Goal: Information Seeking & Learning: Check status

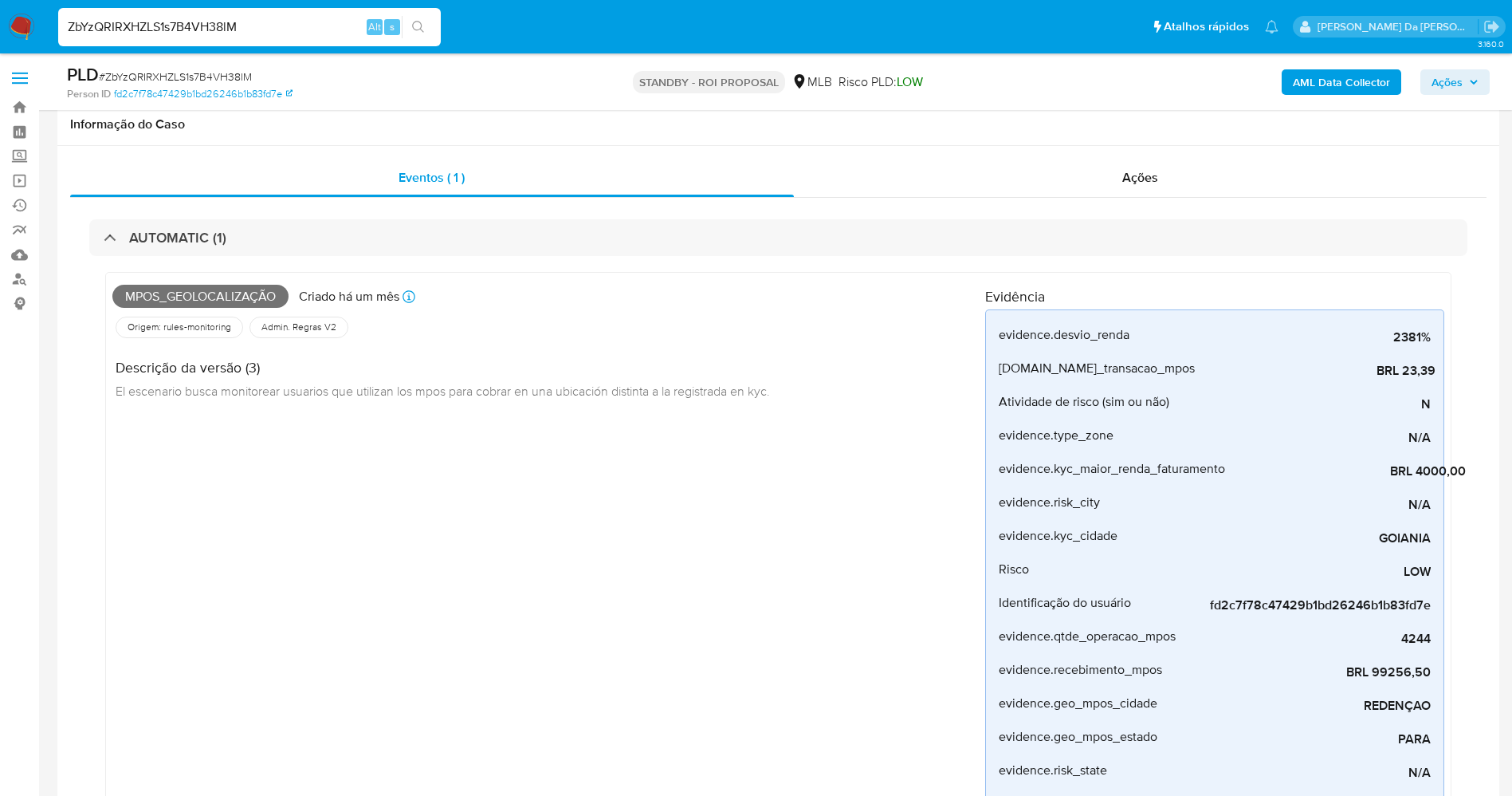
select select "10"
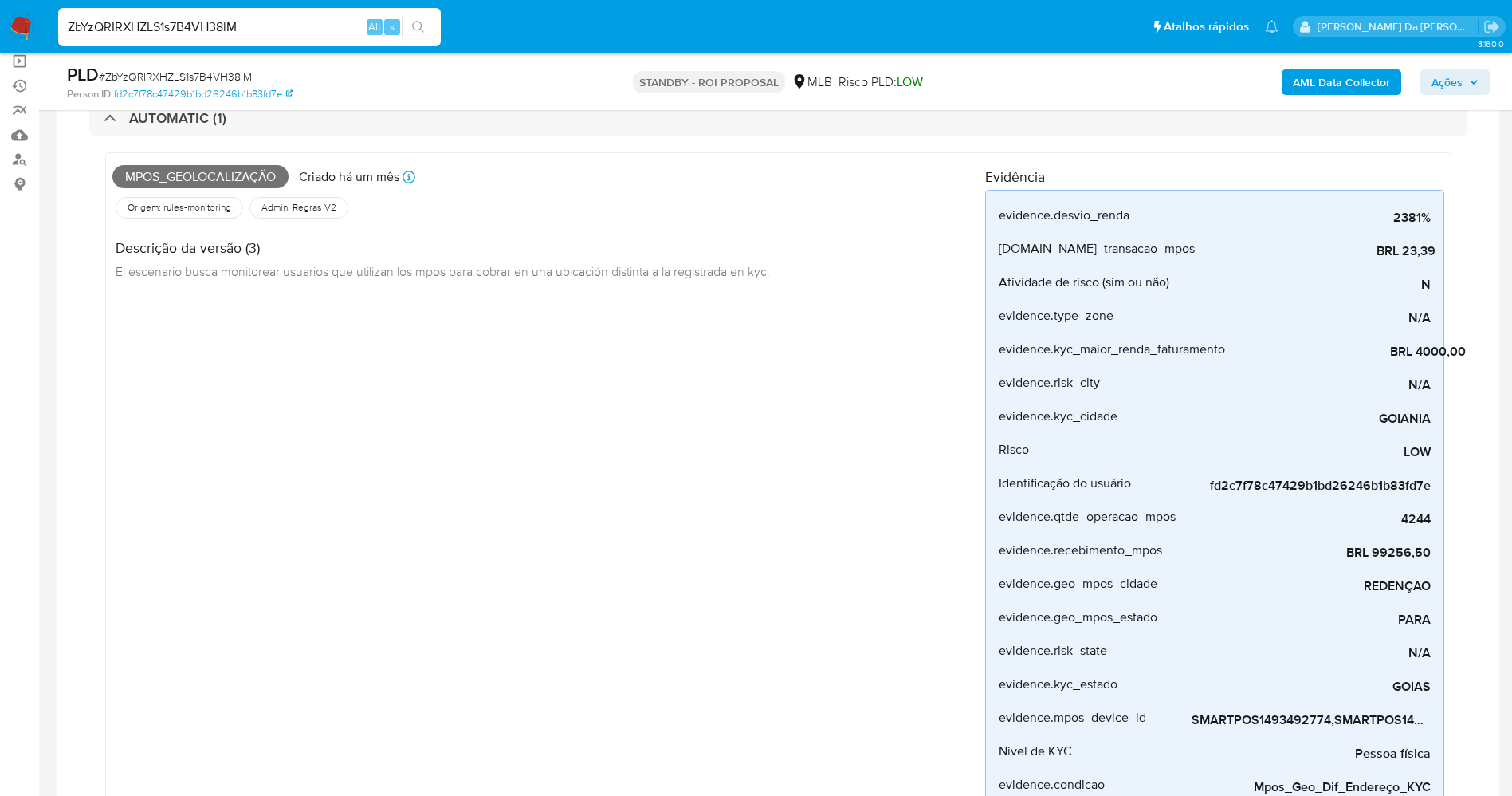
scroll to position [119, 0]
click at [228, 23] on input "ZbYzQRIRXHZLS1s7B4VH38lM" at bounding box center [249, 26] width 382 height 20
paste input "qwen6KqerVWXbkQ7SvrwMuni"
type input "qwen6KqerVWXbkQ7SvrwMuni"
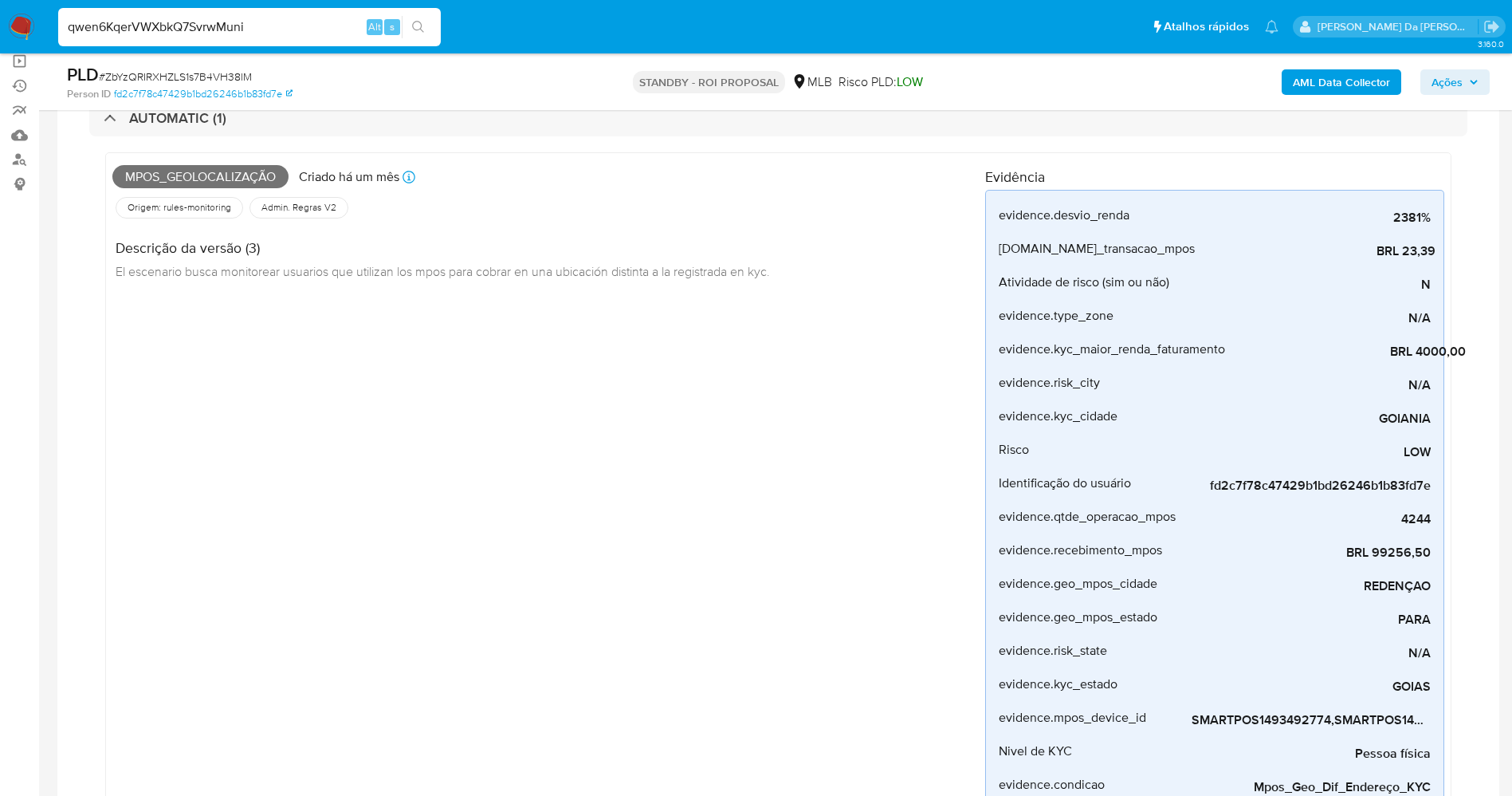
click at [421, 19] on button "search-icon" at bounding box center [418, 27] width 33 height 22
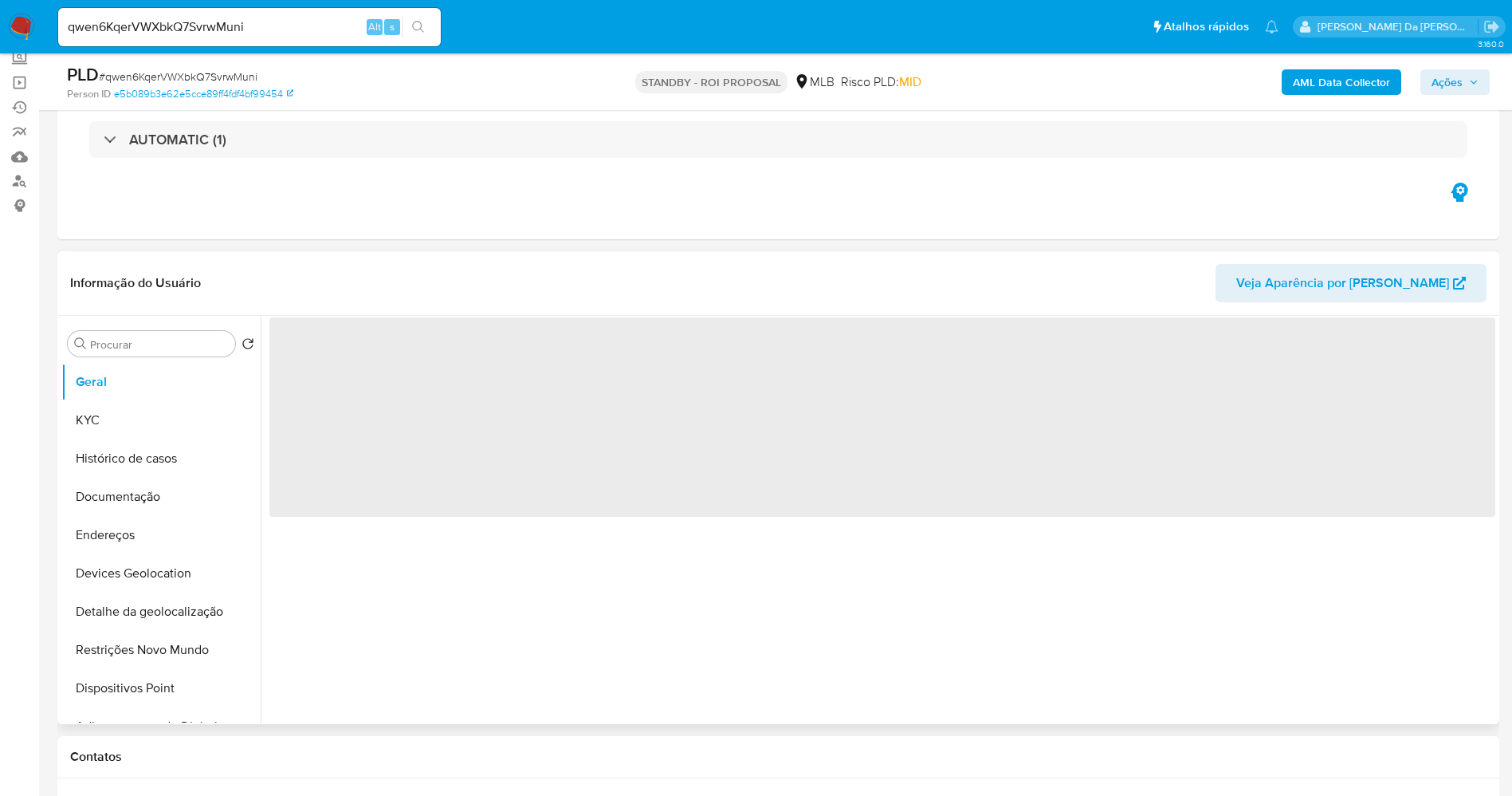
scroll to position [119, 0]
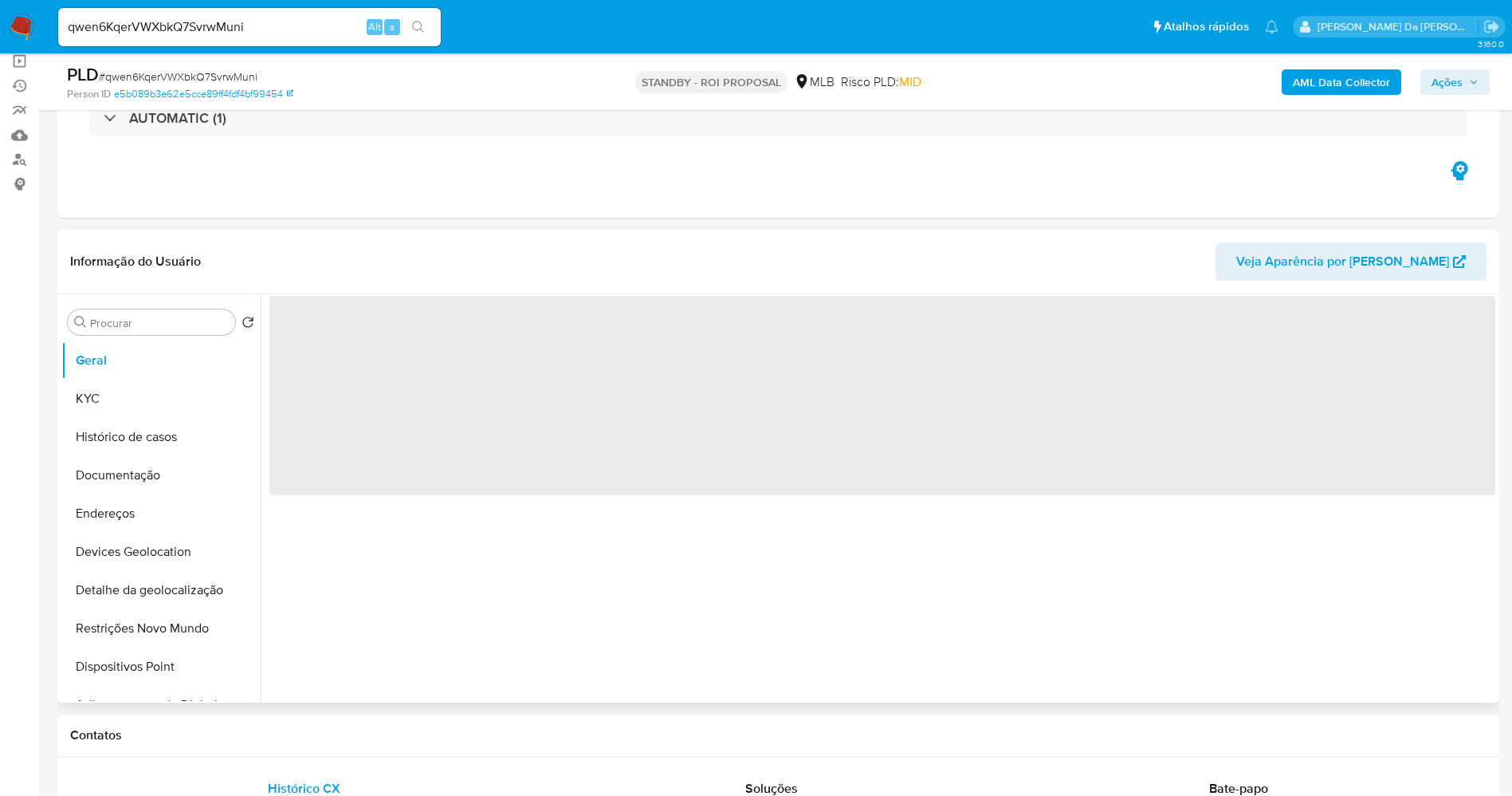
select select "10"
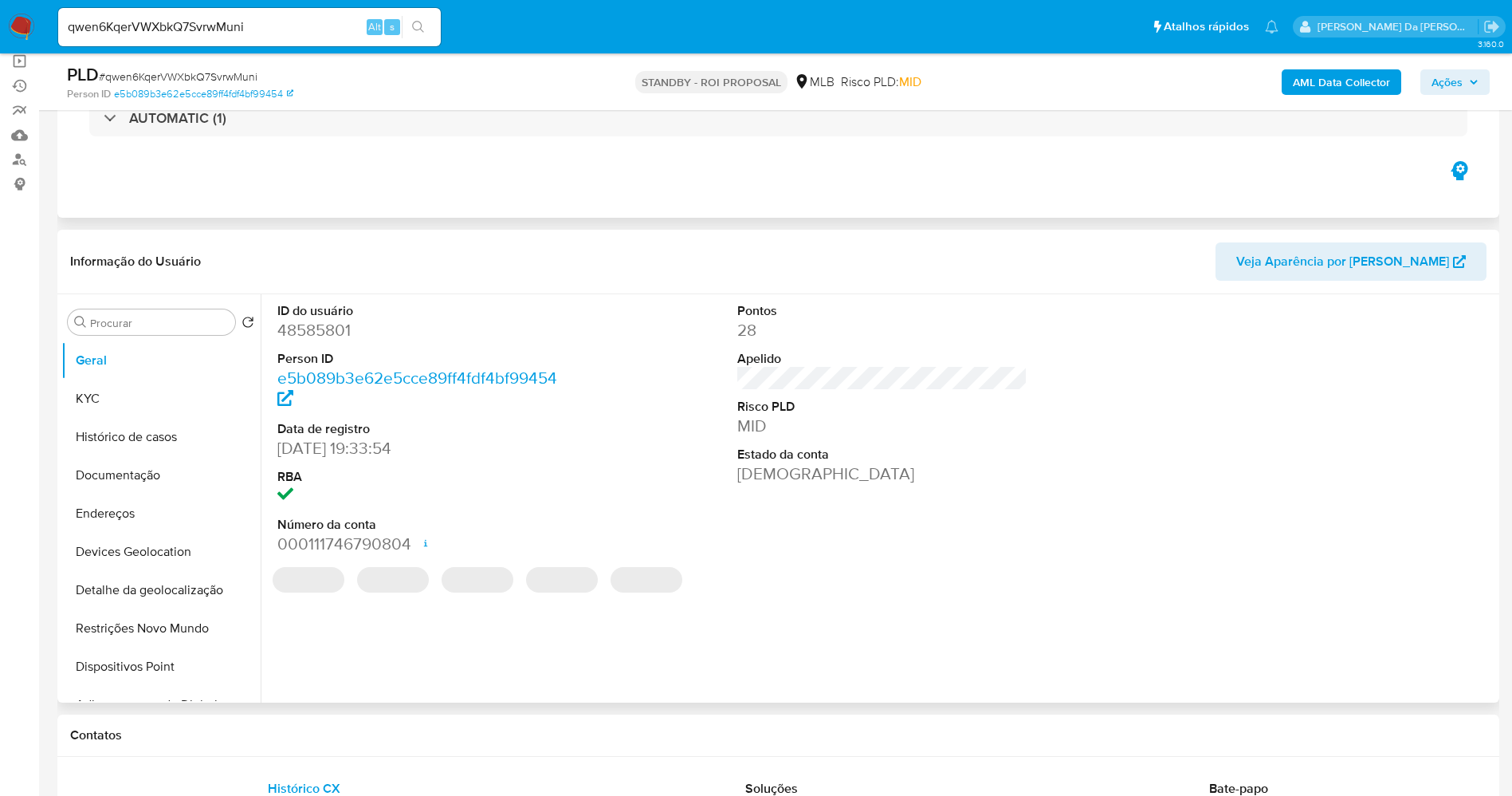
scroll to position [0, 0]
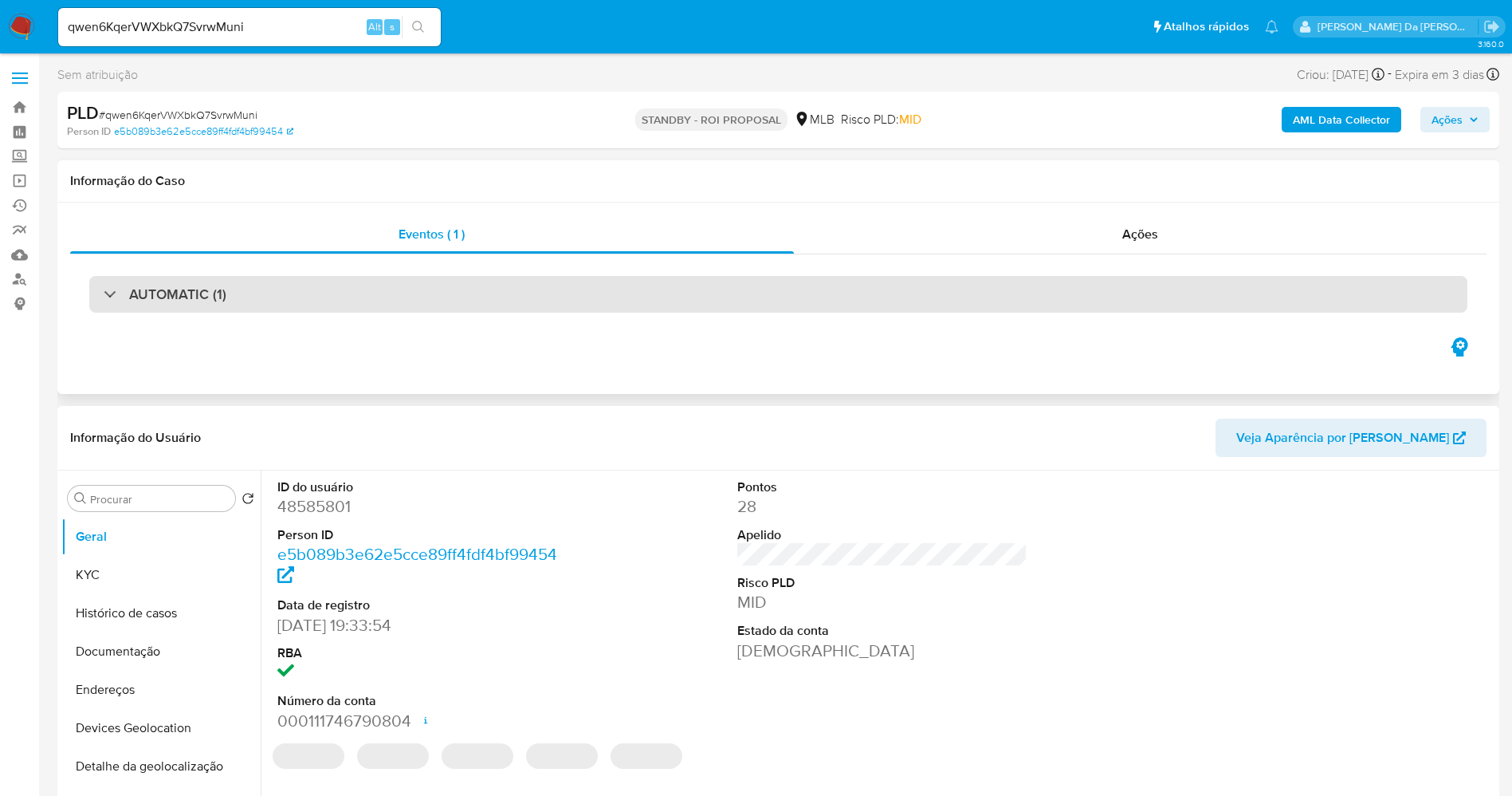
click at [198, 279] on div "AUTOMATIC (1)" at bounding box center [778, 294] width 1378 height 37
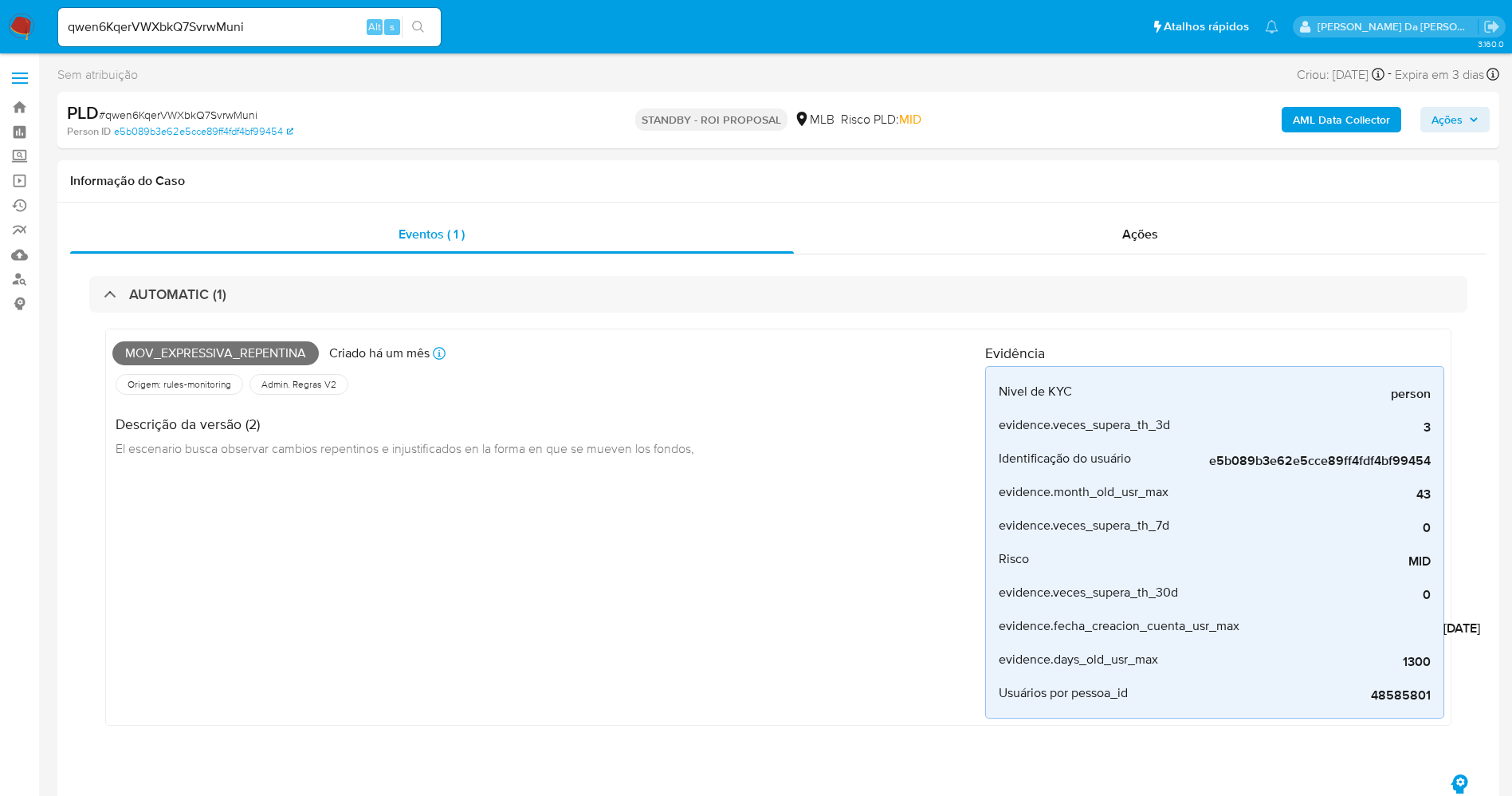
drag, startPoint x: 997, startPoint y: 633, endPoint x: 1507, endPoint y: 631, distance: 510.0
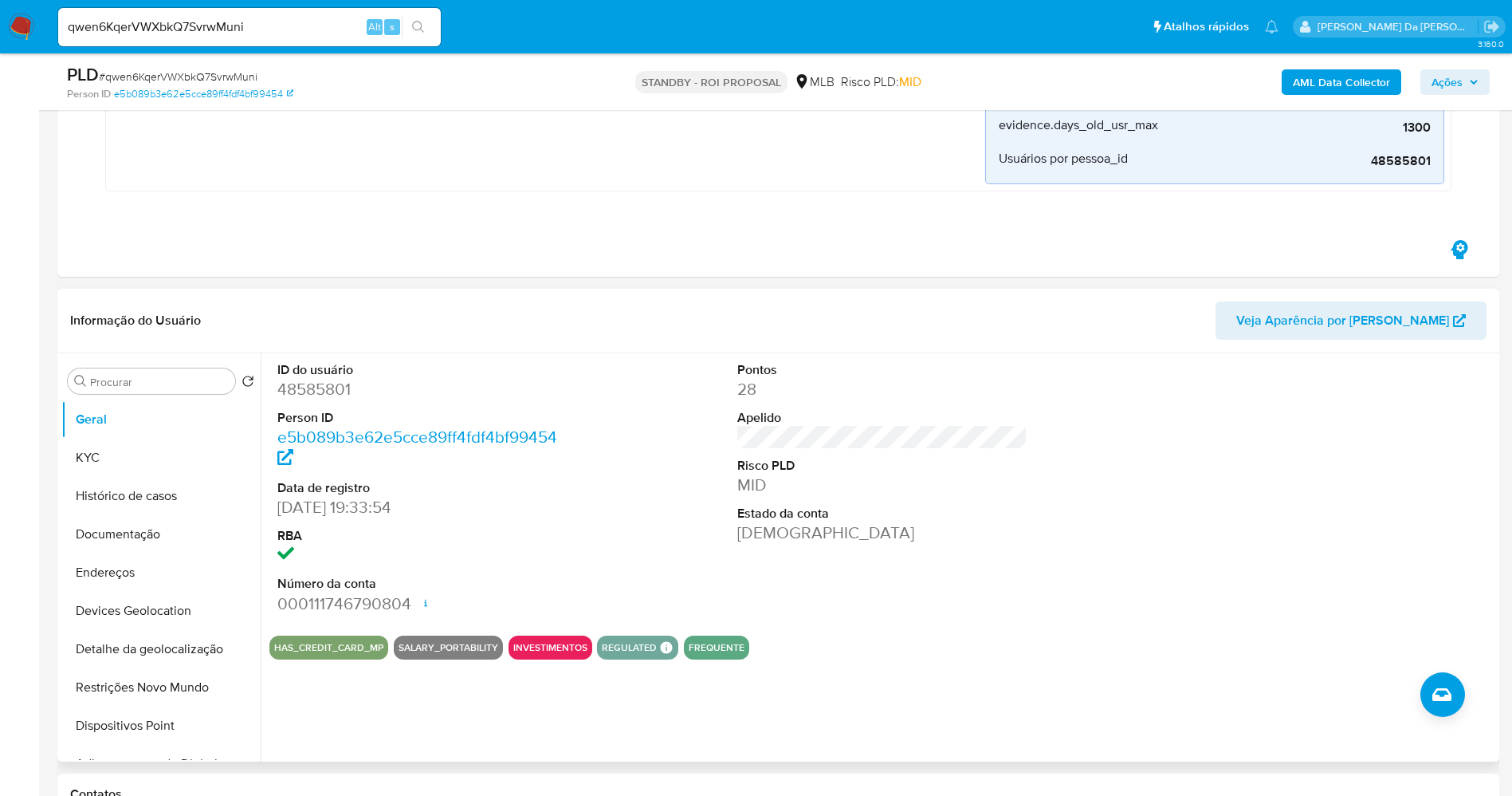
scroll to position [479, 0]
click at [281, 502] on dd "20/04/2008 19:33:54" at bounding box center [423, 506] width 291 height 22
drag, startPoint x: 281, startPoint y: 502, endPoint x: 361, endPoint y: 508, distance: 80.2
click at [361, 508] on dd "20/04/2008 19:33:54" at bounding box center [423, 506] width 291 height 22
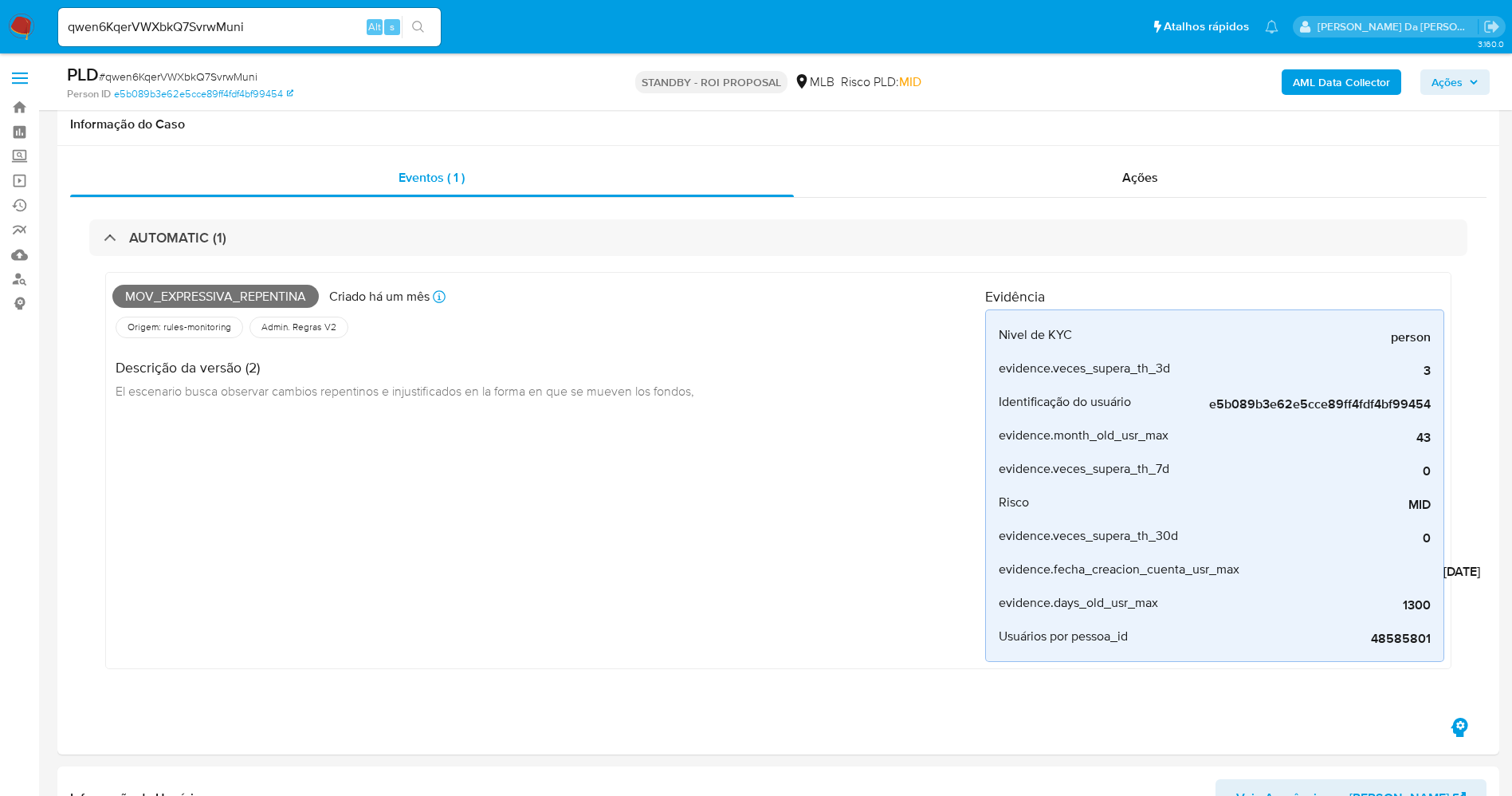
select select "10"
click at [250, 14] on div "qwen6KqerVWXbkQ7SvrwMuni Alt s" at bounding box center [249, 27] width 382 height 38
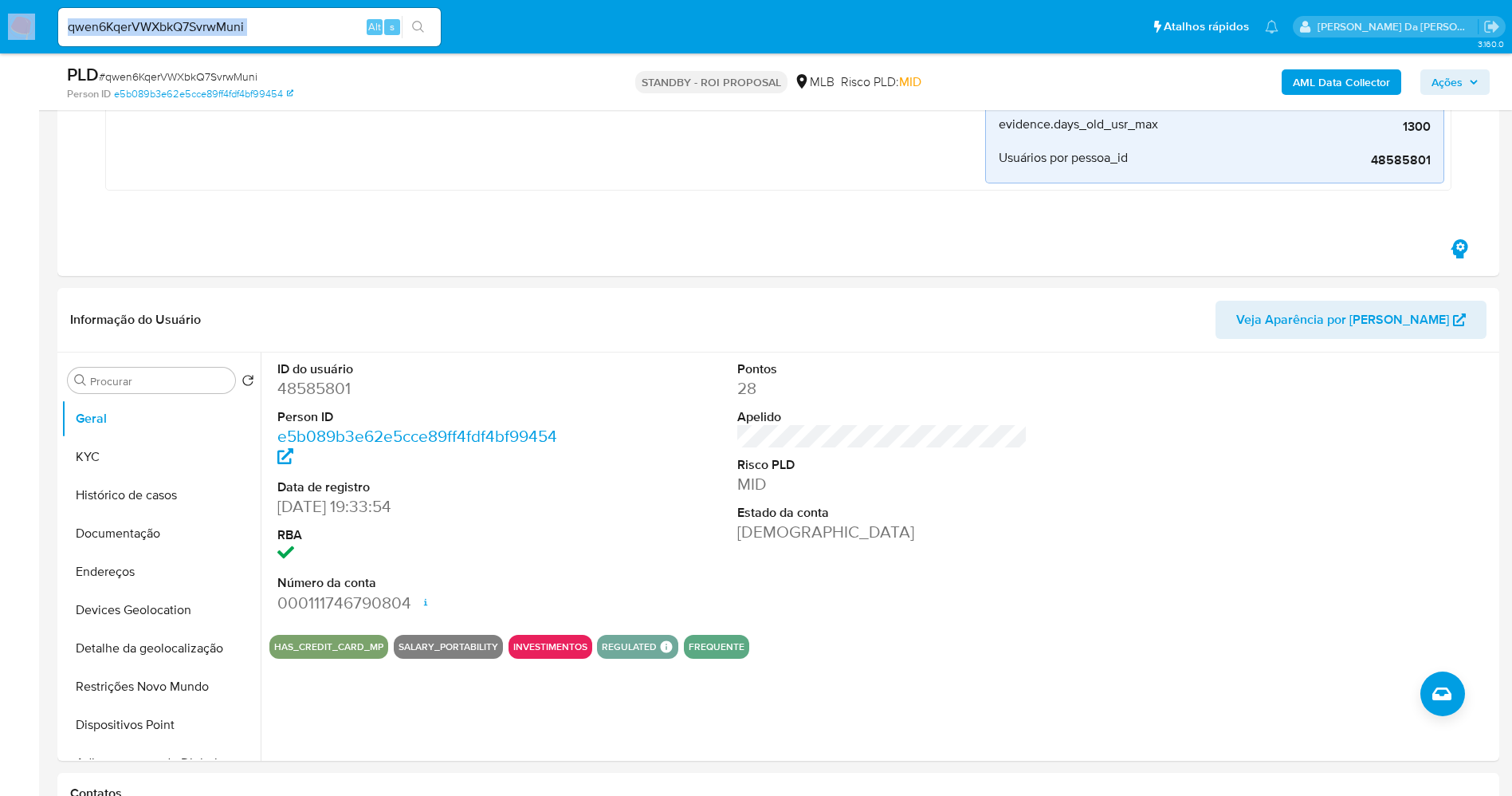
click at [237, 25] on input "qwen6KqerVWXbkQ7SvrwMuni" at bounding box center [249, 26] width 382 height 20
click at [238, 25] on input "qwen6KqerVWXbkQ7SvrwMuni" at bounding box center [249, 26] width 382 height 20
paste input "vT0qg9be3wPMlzST5ATEaC0E"
type input "vT0qg9be3wPMlzST5ATEaC0E"
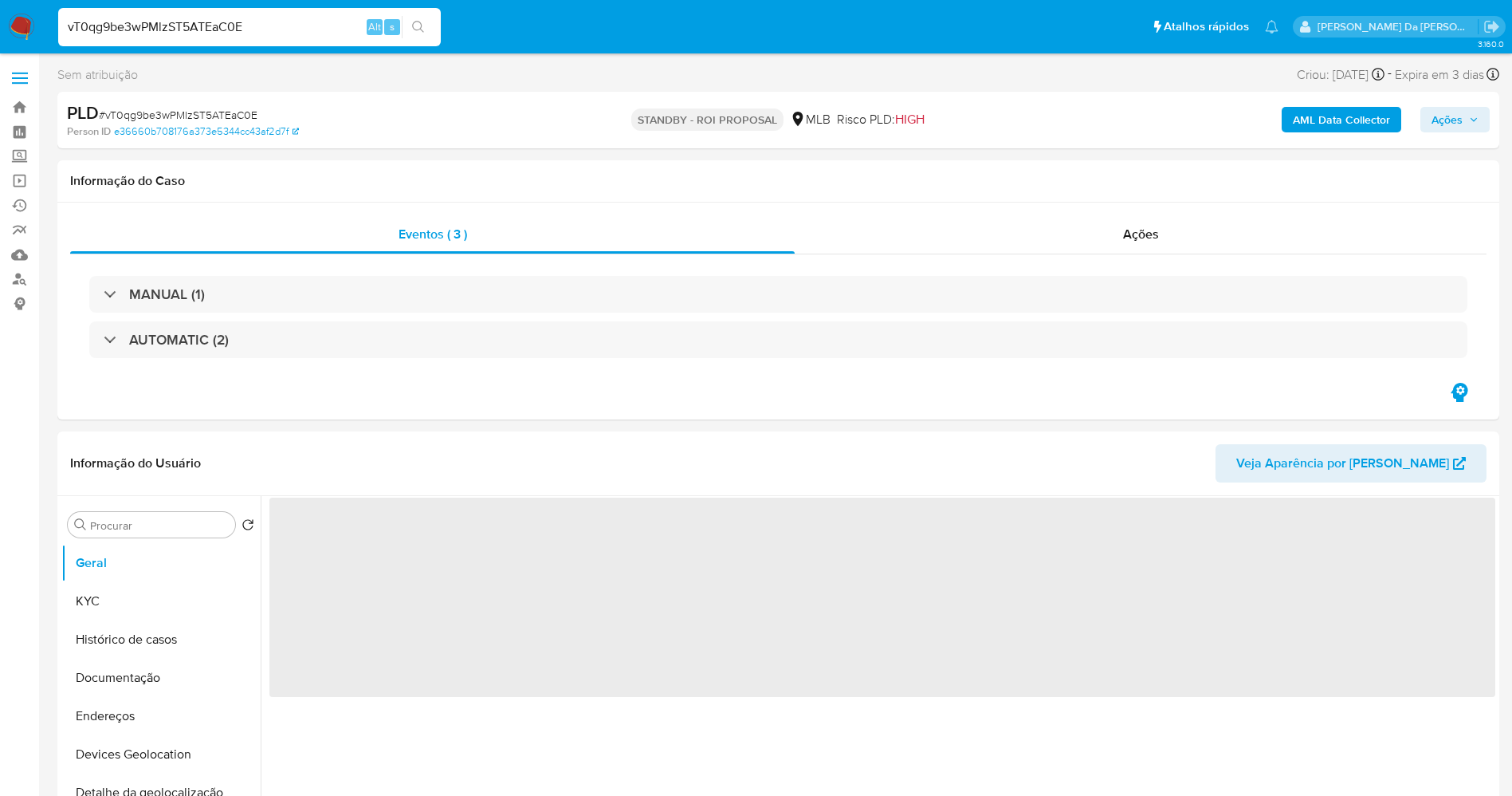
select select "10"
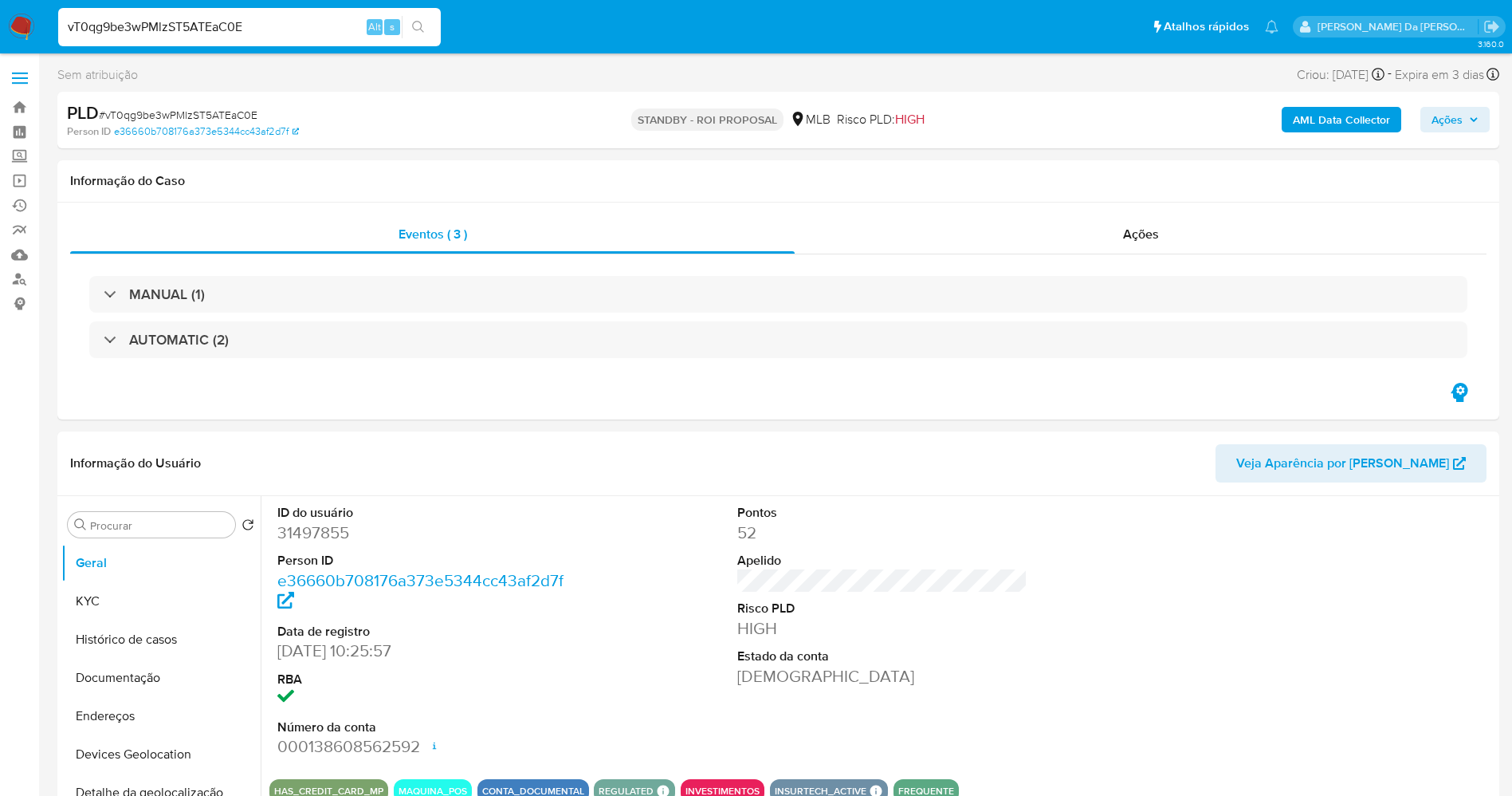
click at [228, 19] on input "vT0qg9be3wPMlzST5ATEaC0E" at bounding box center [249, 26] width 382 height 20
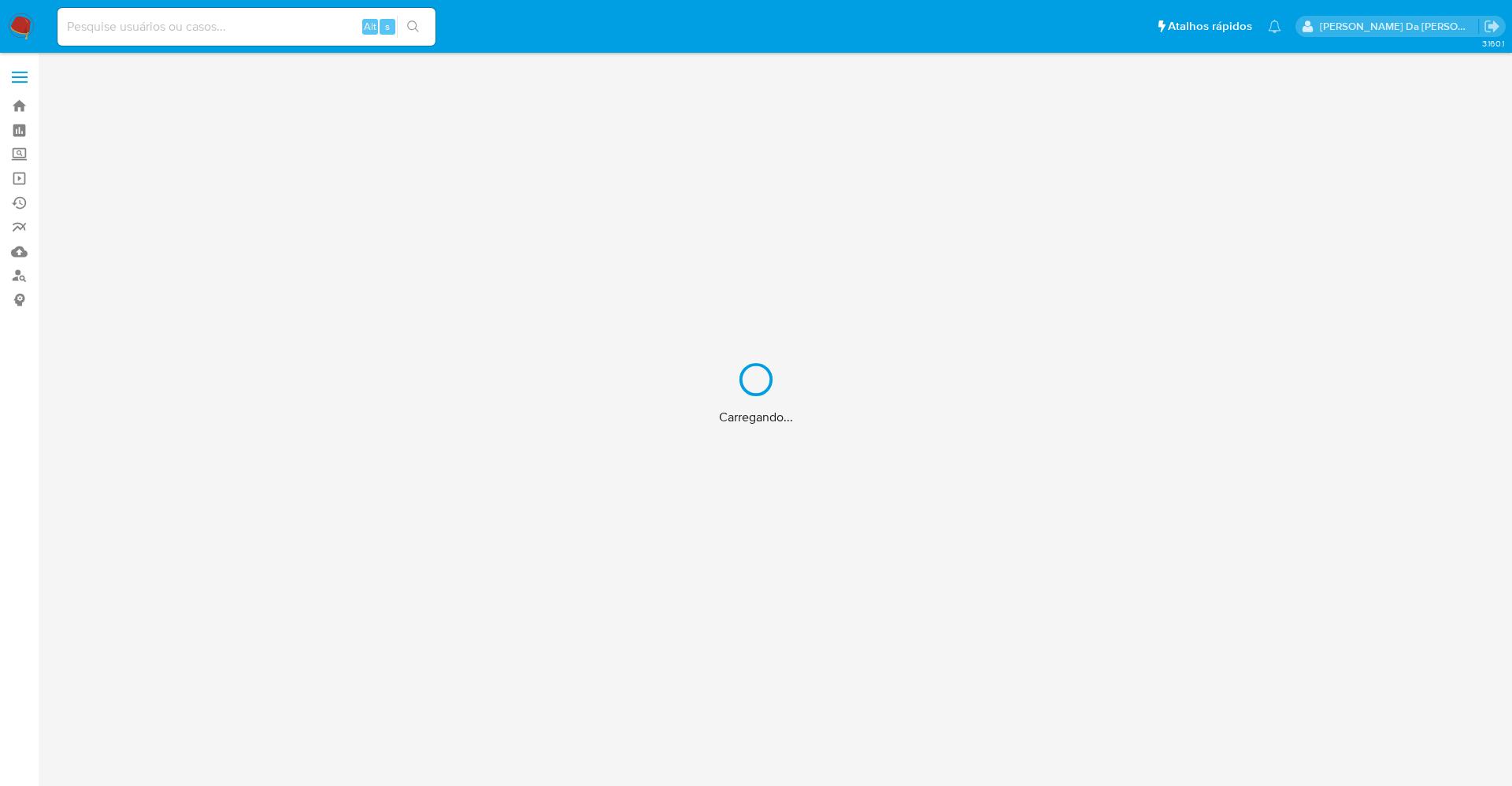
click at [267, 26] on div "Carregando..." at bounding box center [756, 393] width 1512 height 786
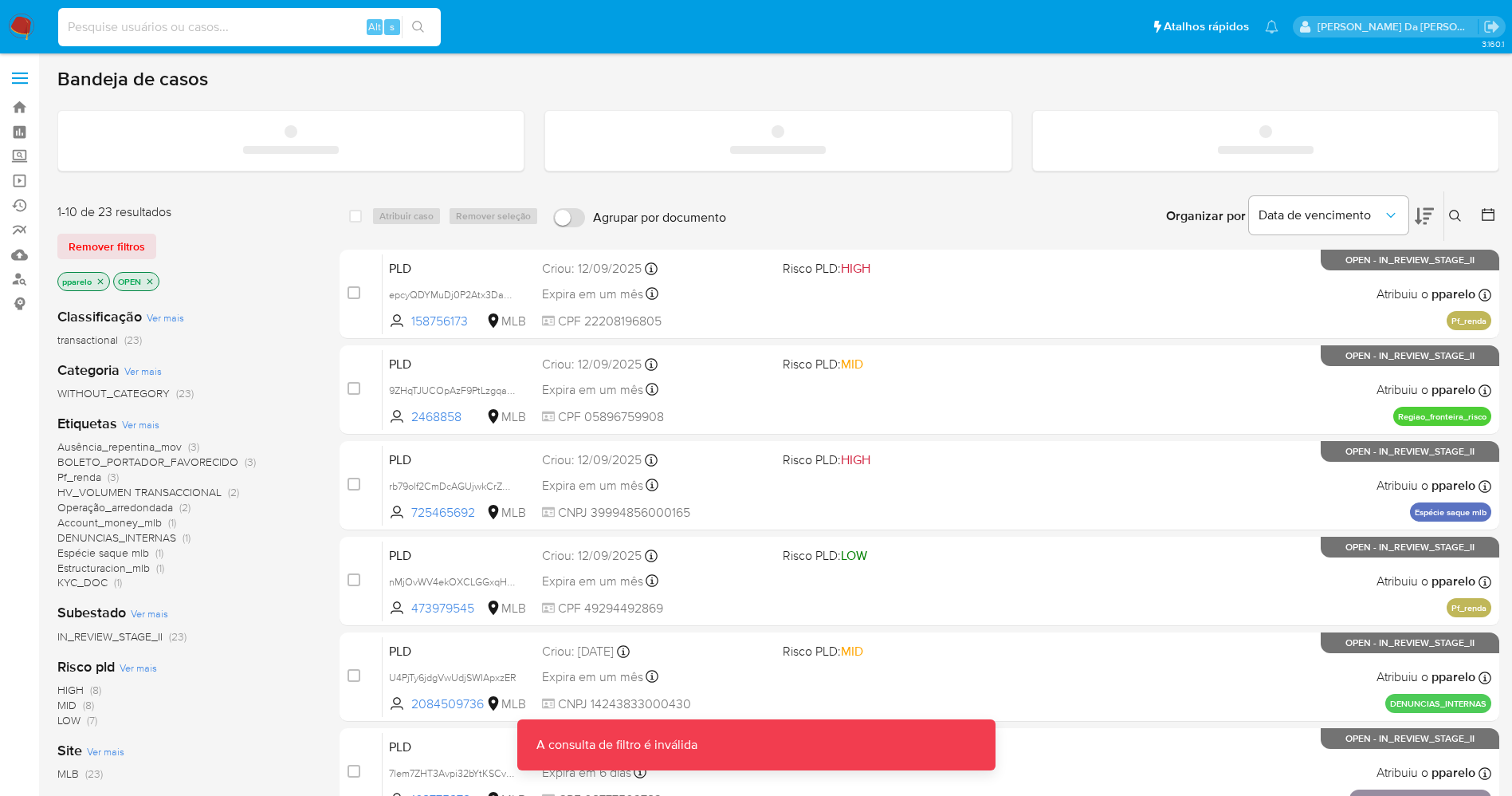
click at [288, 25] on input at bounding box center [249, 26] width 382 height 20
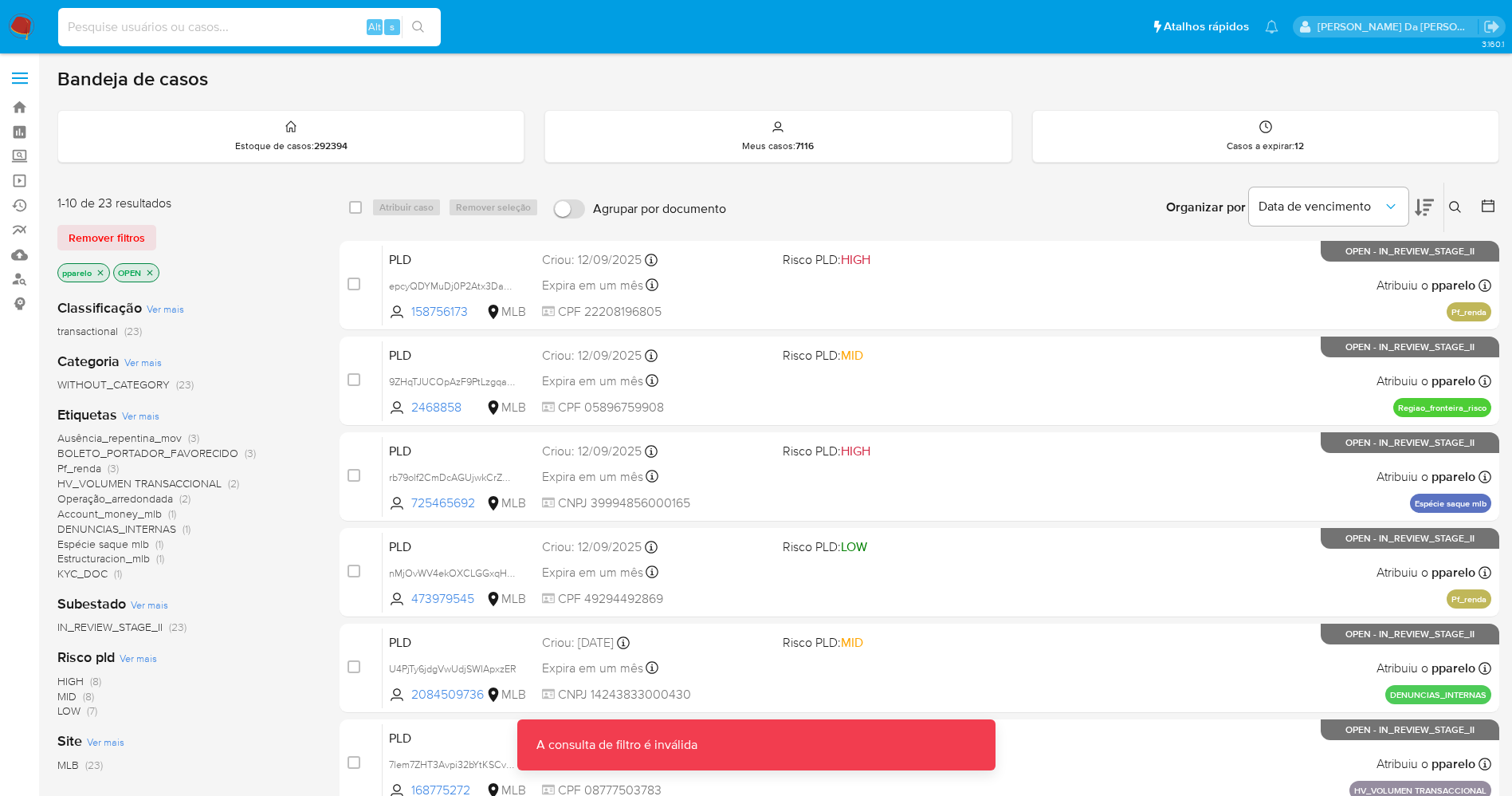
paste input "0ojEbTT5rDCBcP5MlNkFq05M"
type input "0ojEbTT5rDCBcP5MlNkFq05M"
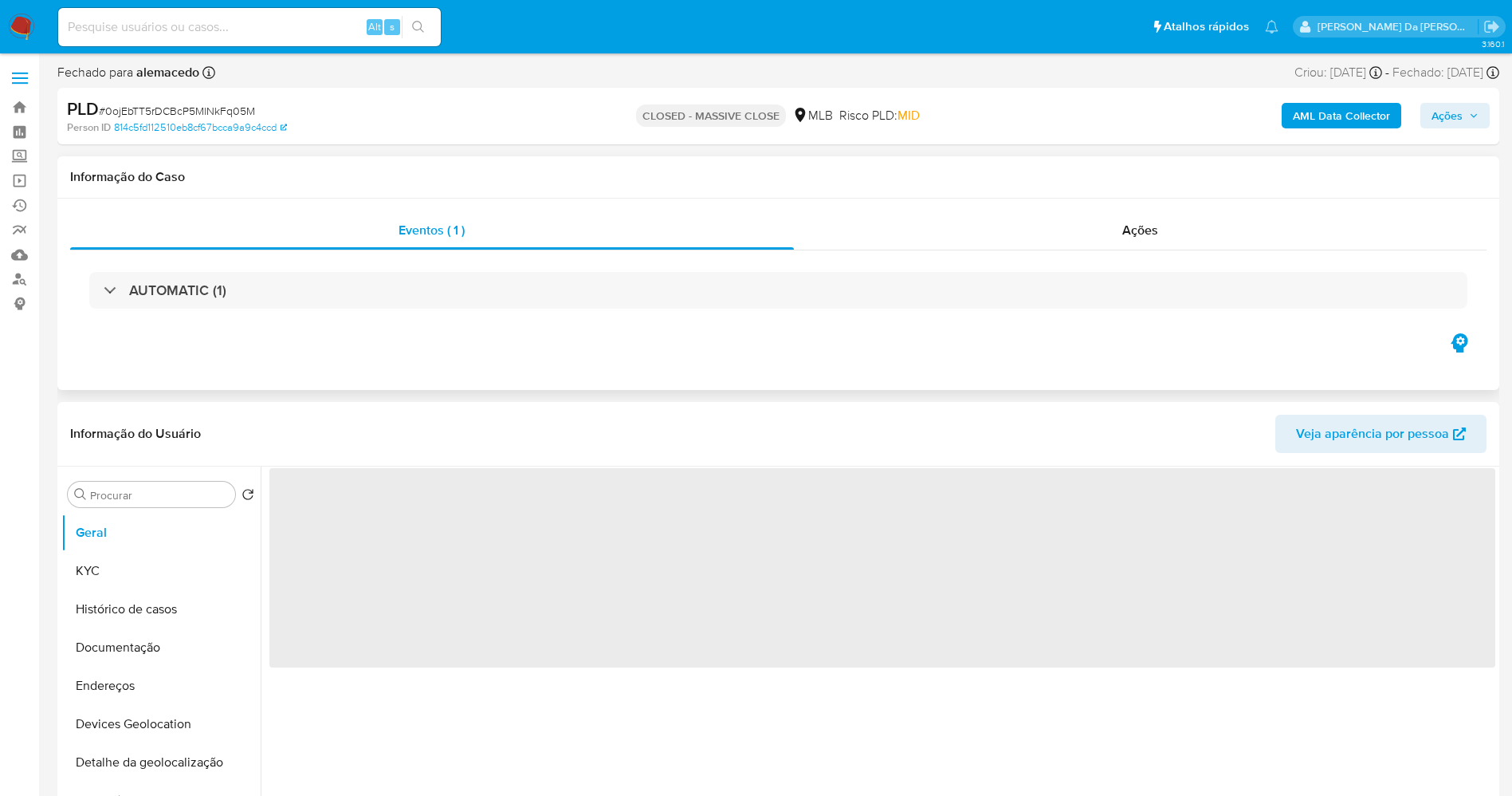
select select "10"
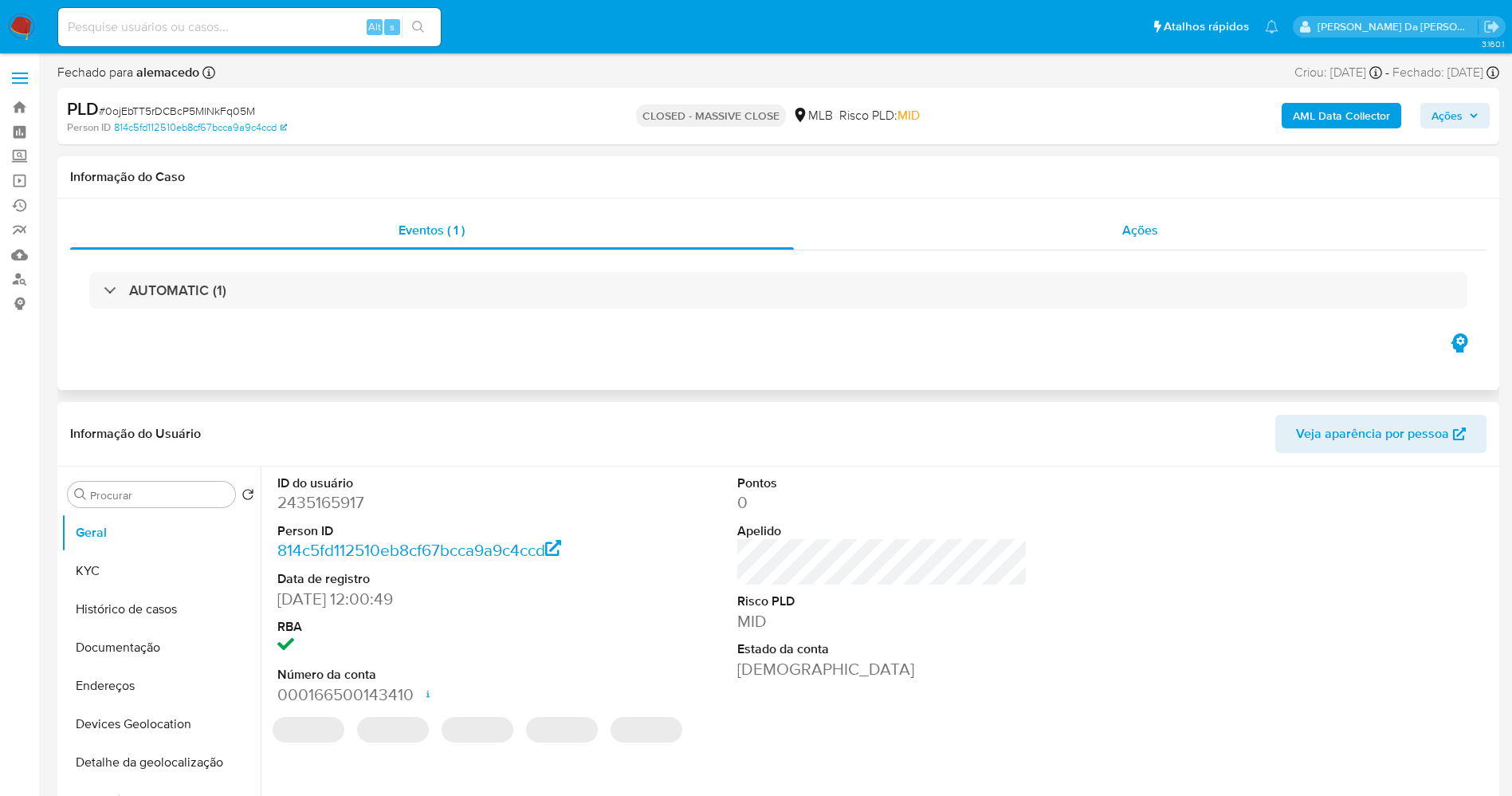
click at [1109, 230] on div "Ações" at bounding box center [1140, 230] width 694 height 38
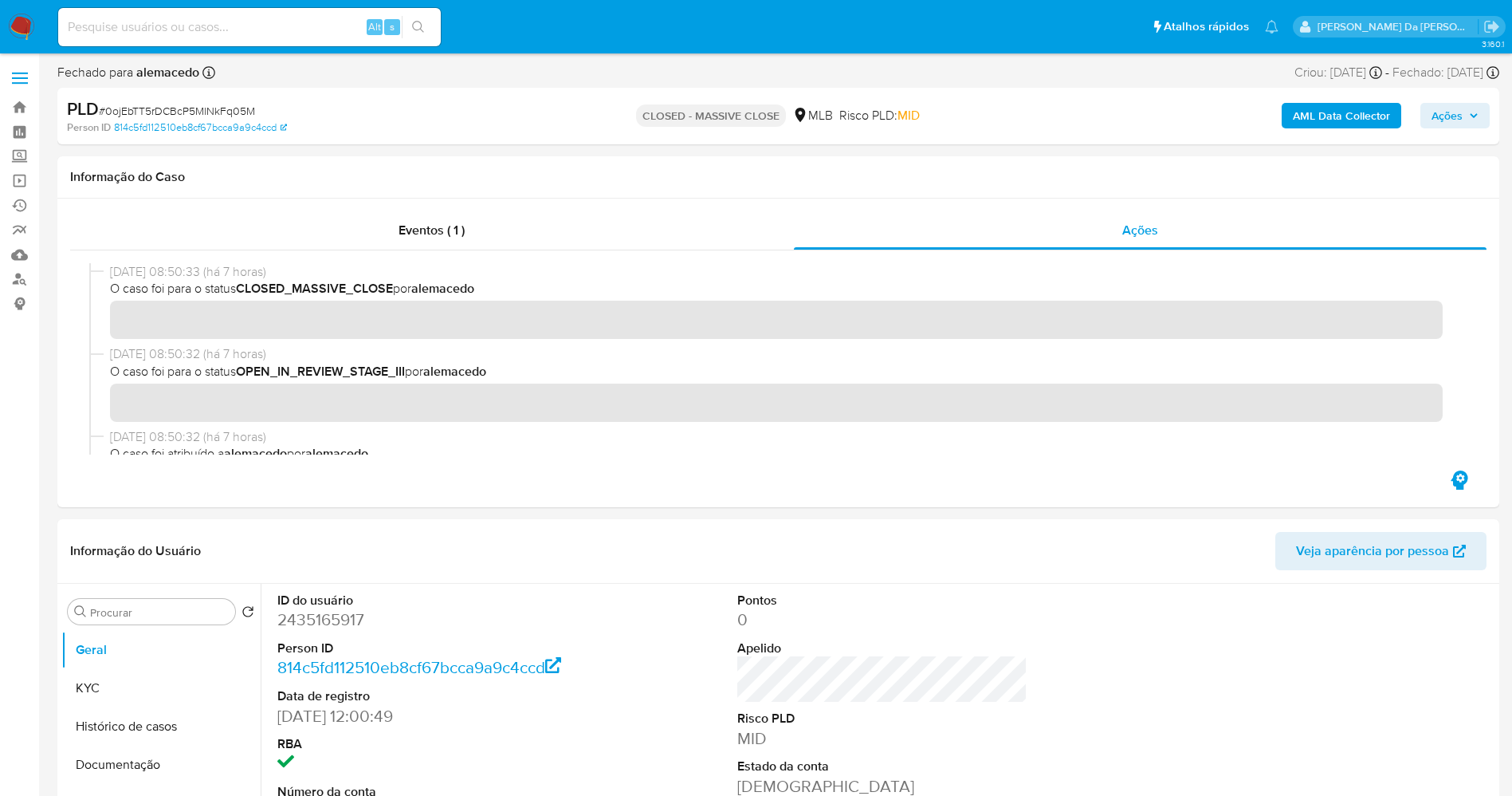
click at [336, 27] on input at bounding box center [249, 26] width 382 height 20
paste input "TZBGt4P9HFk9H98XuK2rXjh6"
type input "TZBGt4P9HFk9H98XuK2rXjh6"
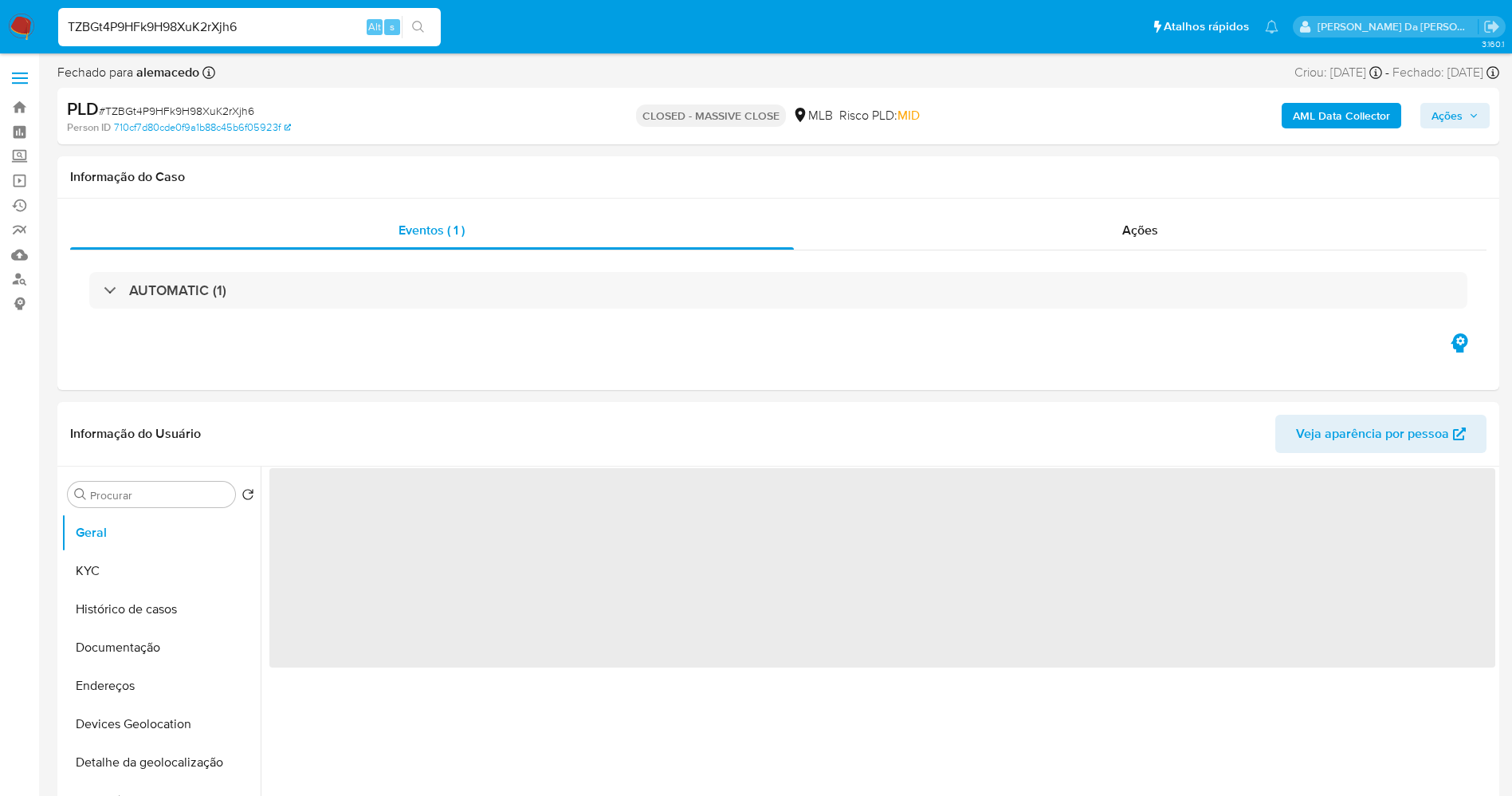
select select "10"
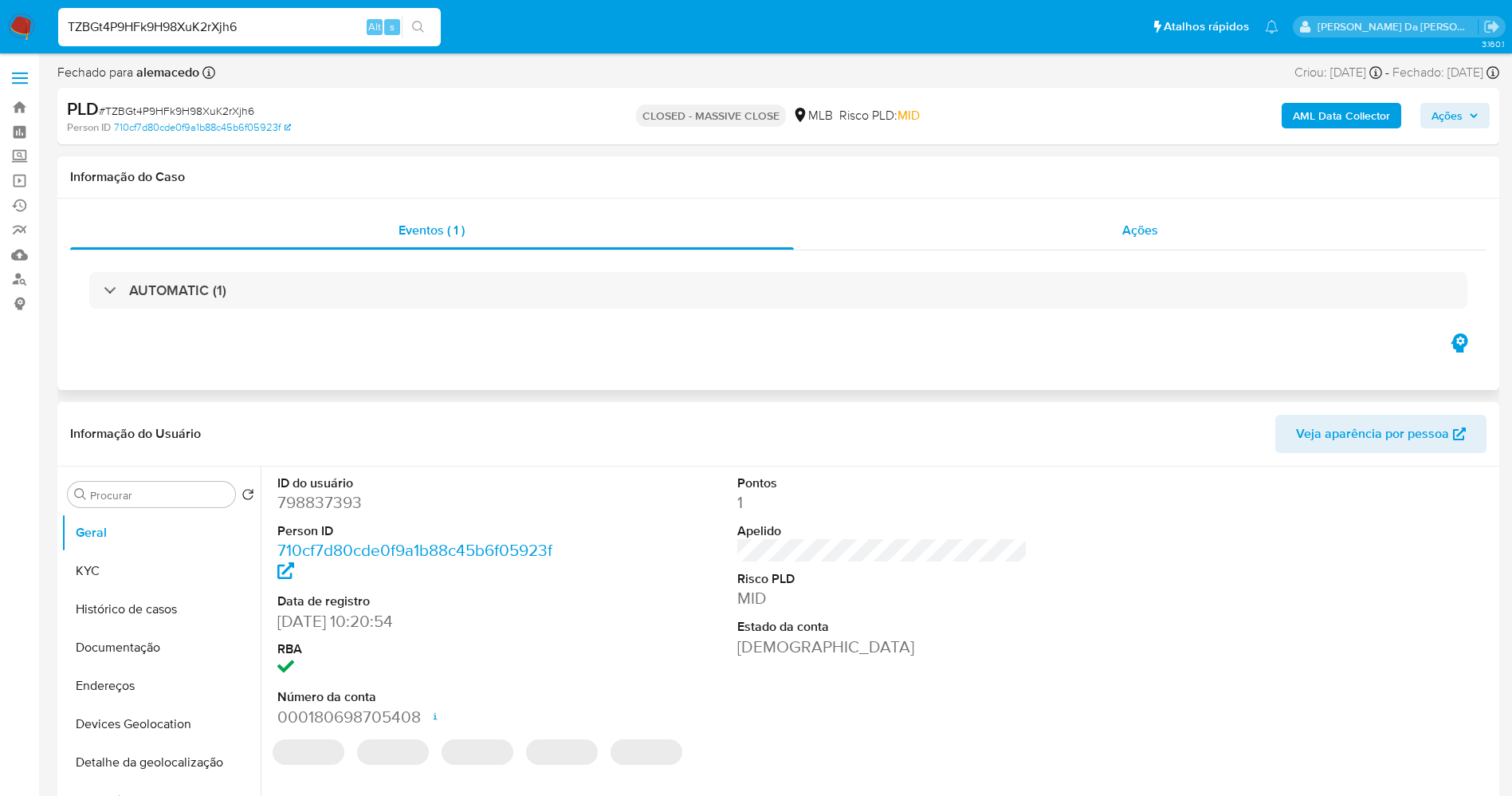
click at [1159, 234] on div "Ações" at bounding box center [1140, 230] width 694 height 38
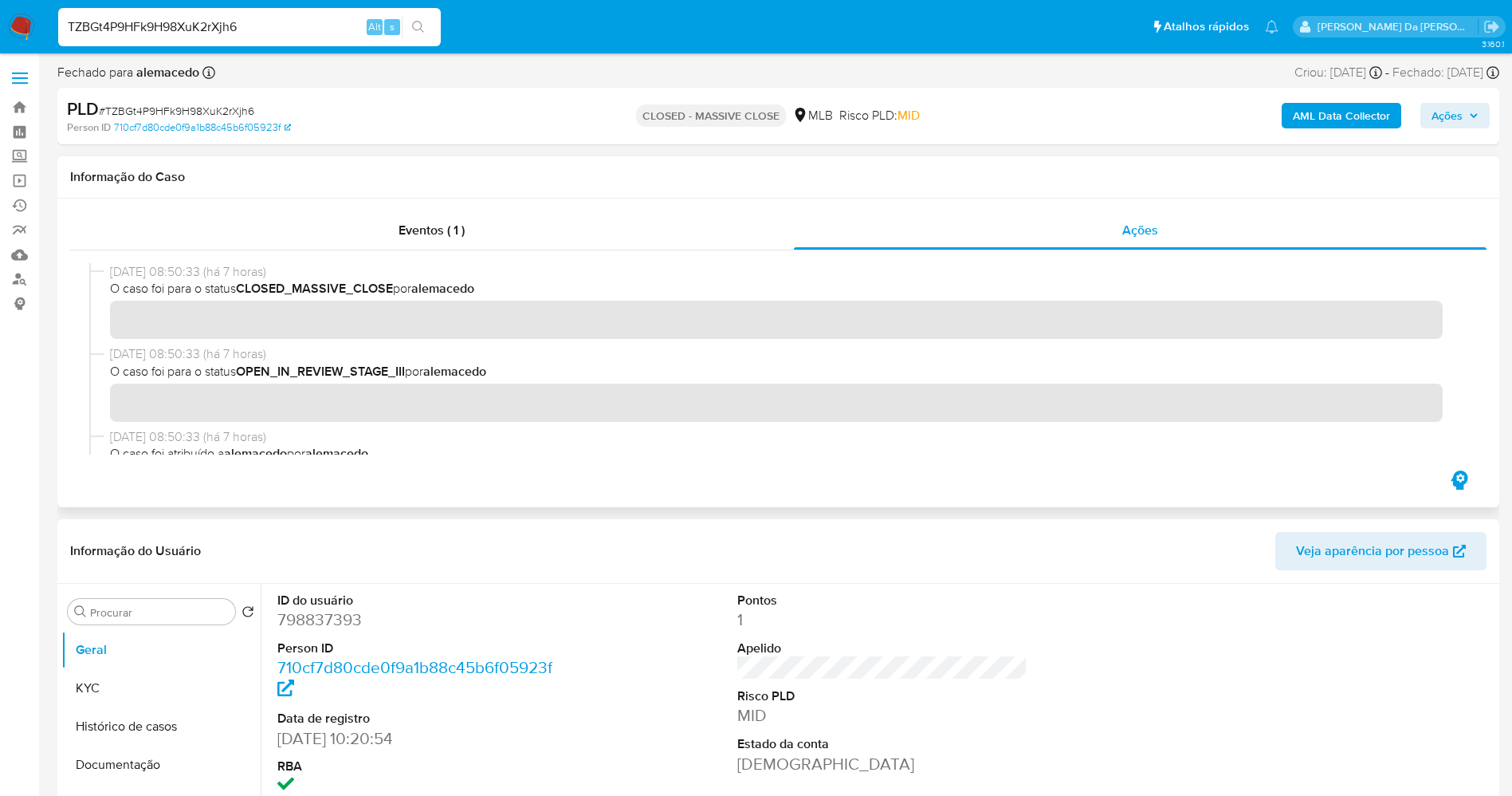
click at [409, 288] on span "O caso foi para o status CLOSED_MASSIVE_CLOSE por [PERSON_NAME]" at bounding box center [786, 288] width 1351 height 17
drag, startPoint x: 409, startPoint y: 288, endPoint x: 521, endPoint y: 289, distance: 112.0
click at [521, 289] on span "O caso foi para o status CLOSED_MASSIVE_CLOSE por [PERSON_NAME]" at bounding box center [786, 288] width 1351 height 17
click at [256, 34] on input "TZBGt4P9HFk9H98XuK2rXjh6" at bounding box center [249, 26] width 382 height 20
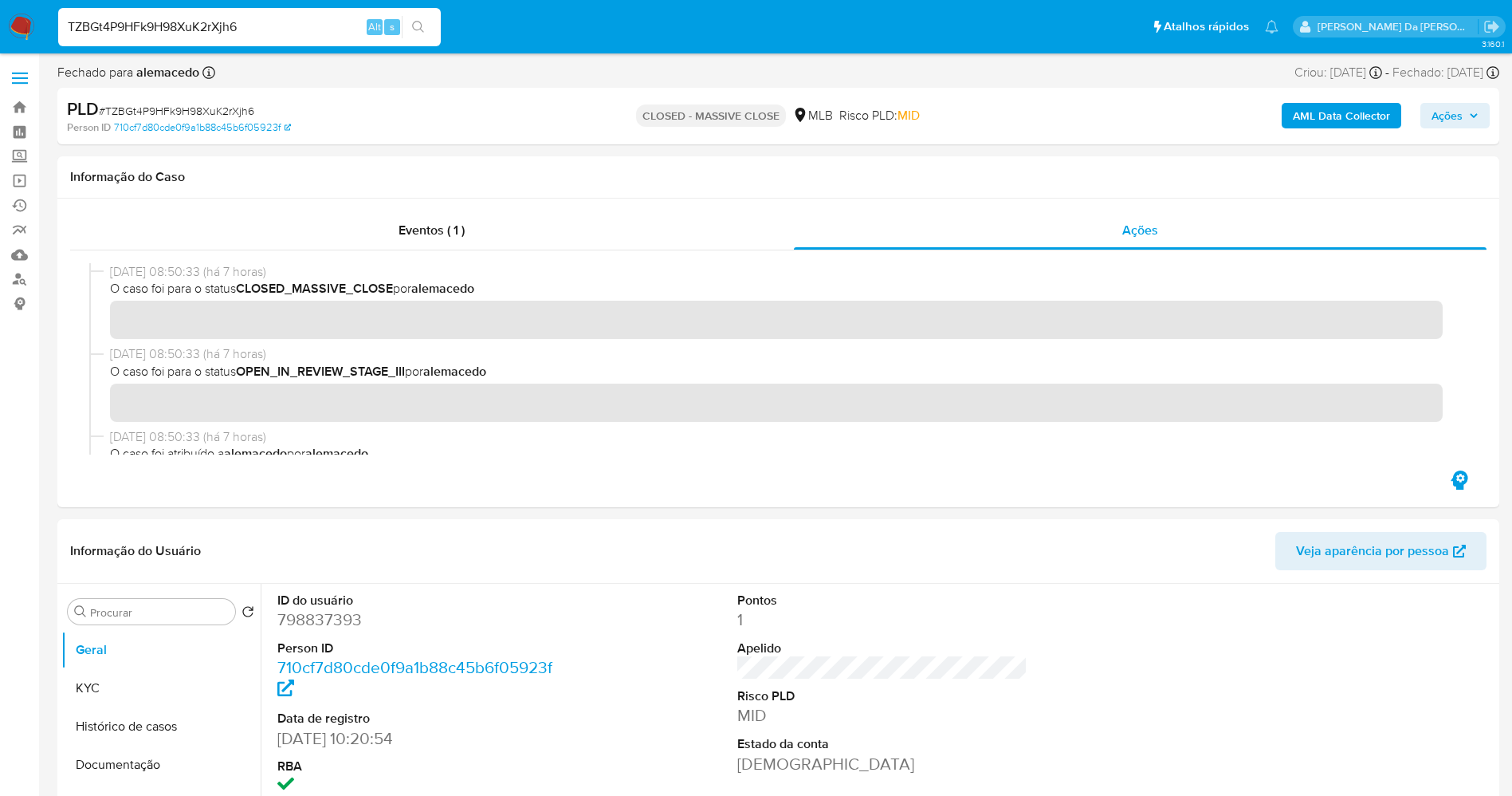
click at [256, 34] on input "TZBGt4P9HFk9H98XuK2rXjh6" at bounding box center [249, 26] width 382 height 20
paste input "HgfoF0qyYecuJD96CxRxTHz0"
type input "HgfoF0qyYecuJD96CxRxTHz0"
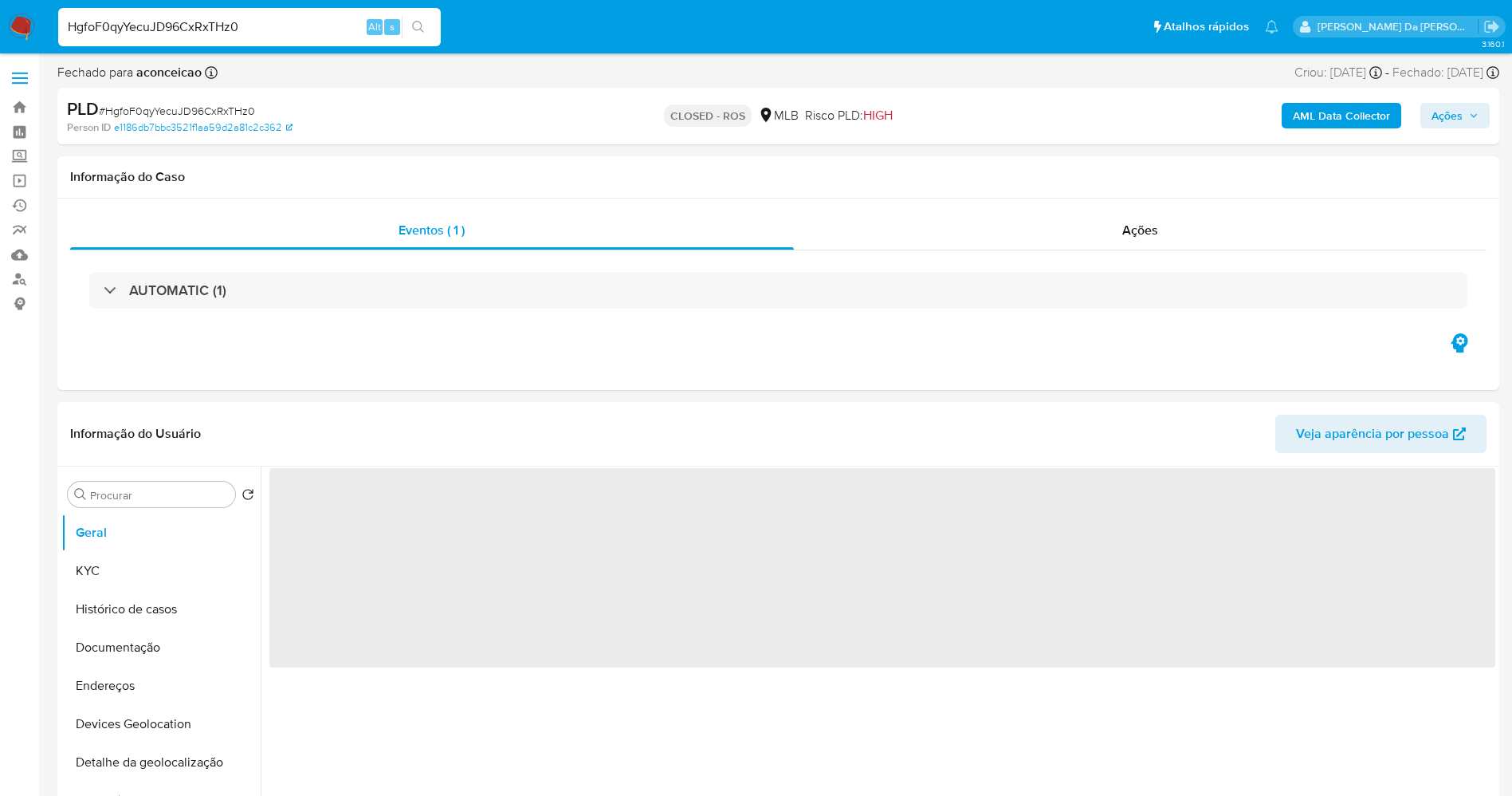
select select "10"
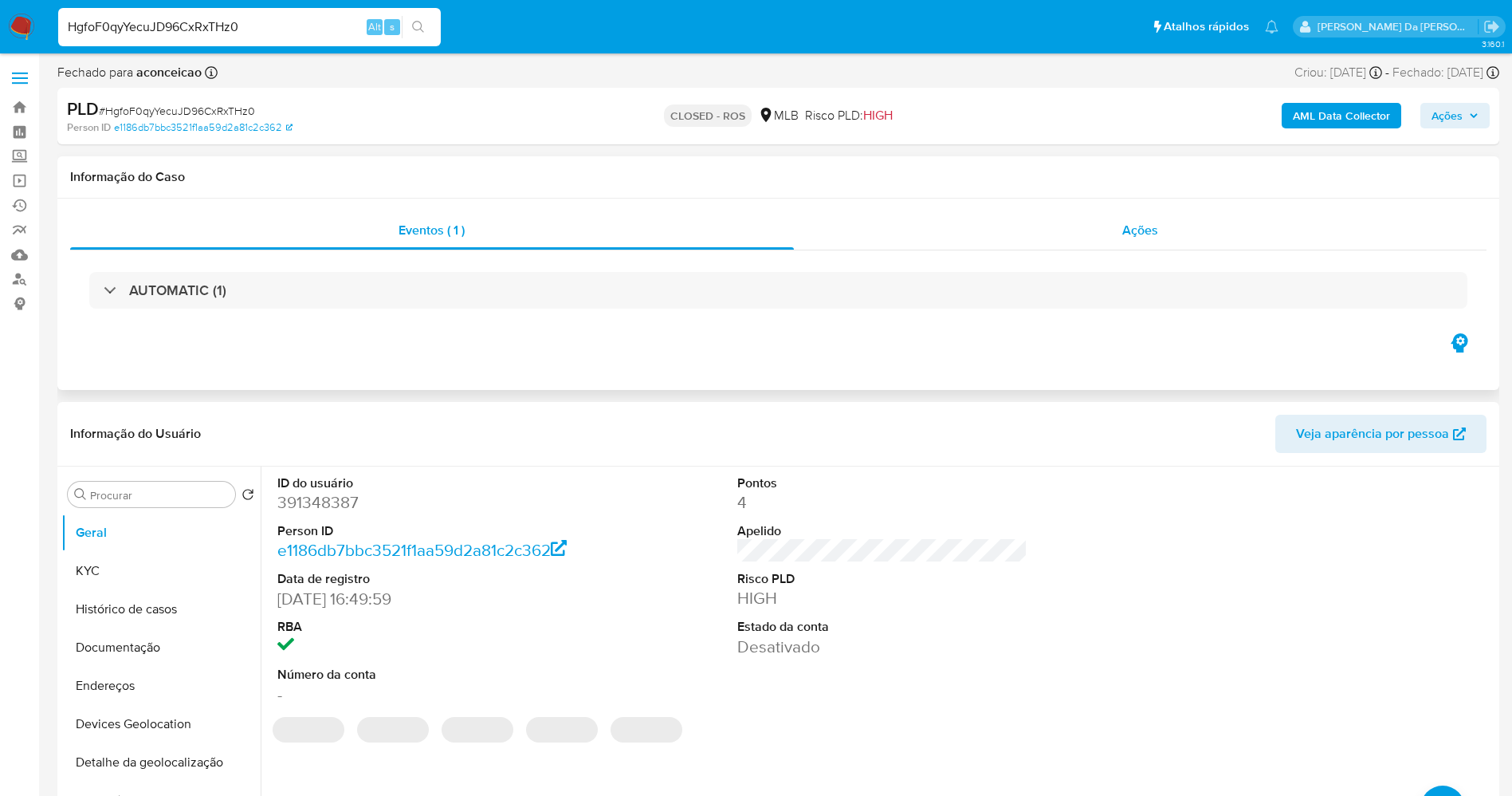
click at [1140, 235] on span "Ações" at bounding box center [1140, 230] width 36 height 18
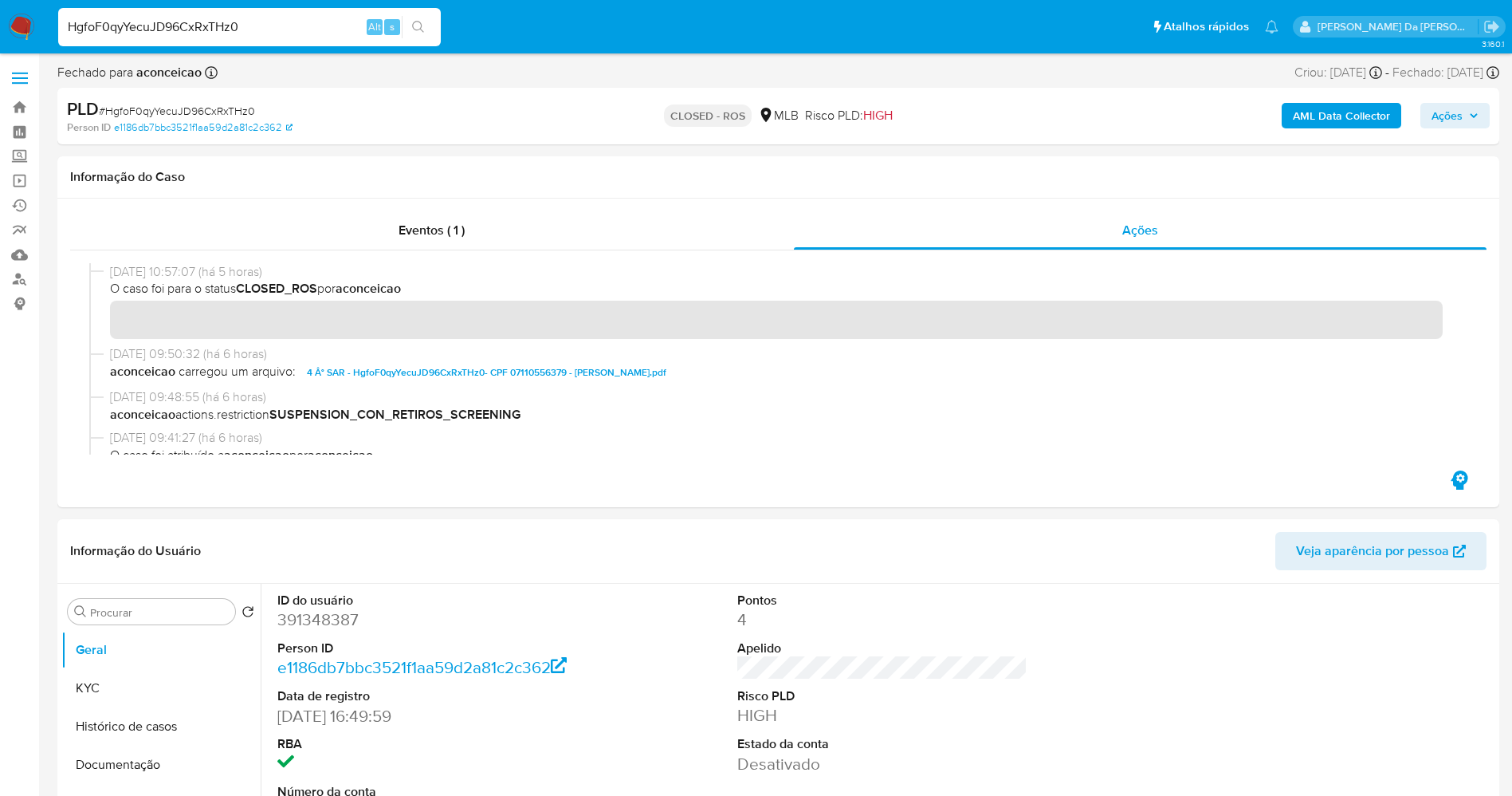
click at [280, 28] on input "HgfoF0qyYecuJD96CxRxTHz0" at bounding box center [249, 26] width 382 height 20
paste input "LrQLJ2DnXFiDba6MmoDLloya"
type input "LrQLJ2DnXFiDba6MmoDLloya"
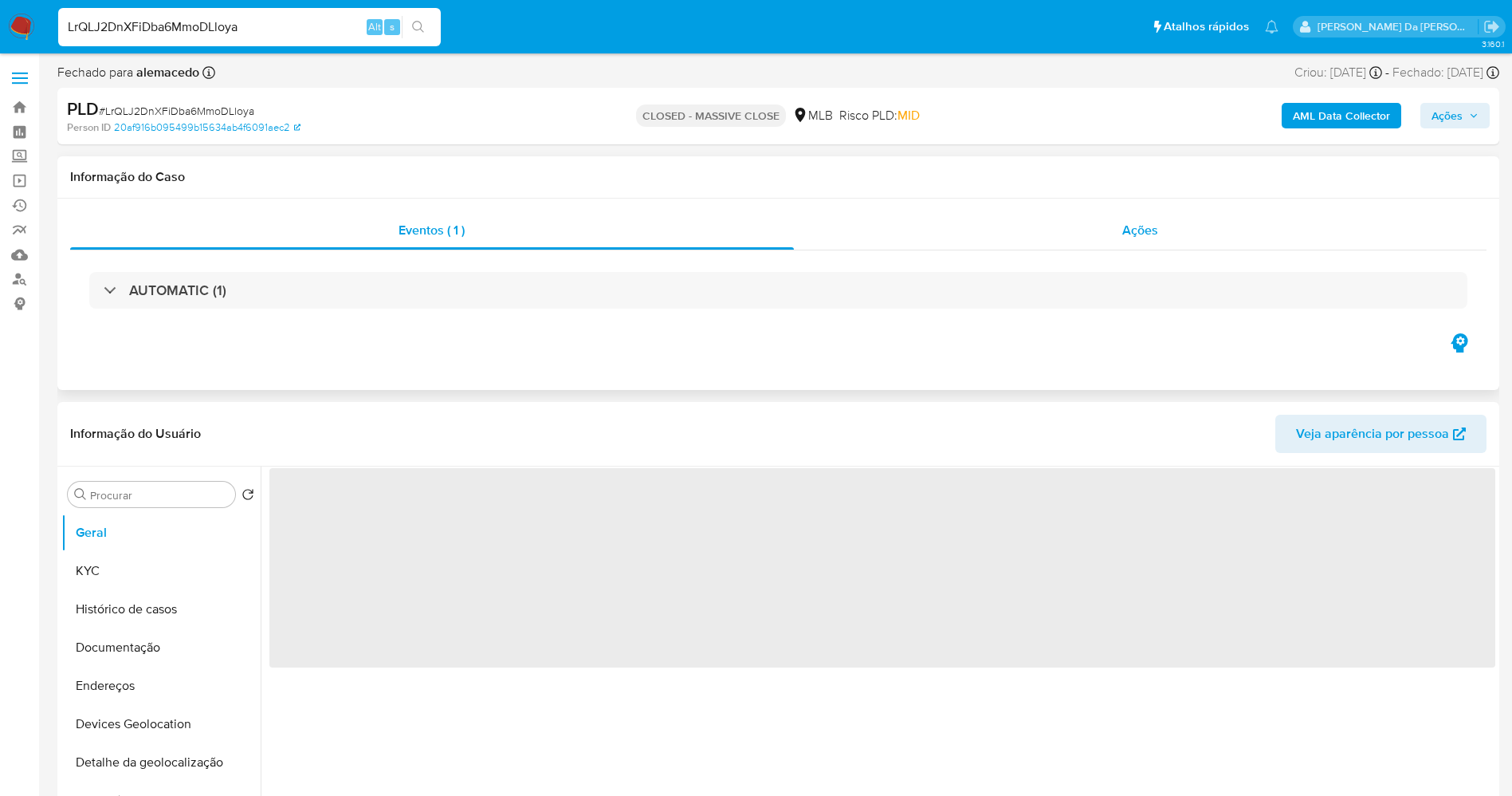
select select "10"
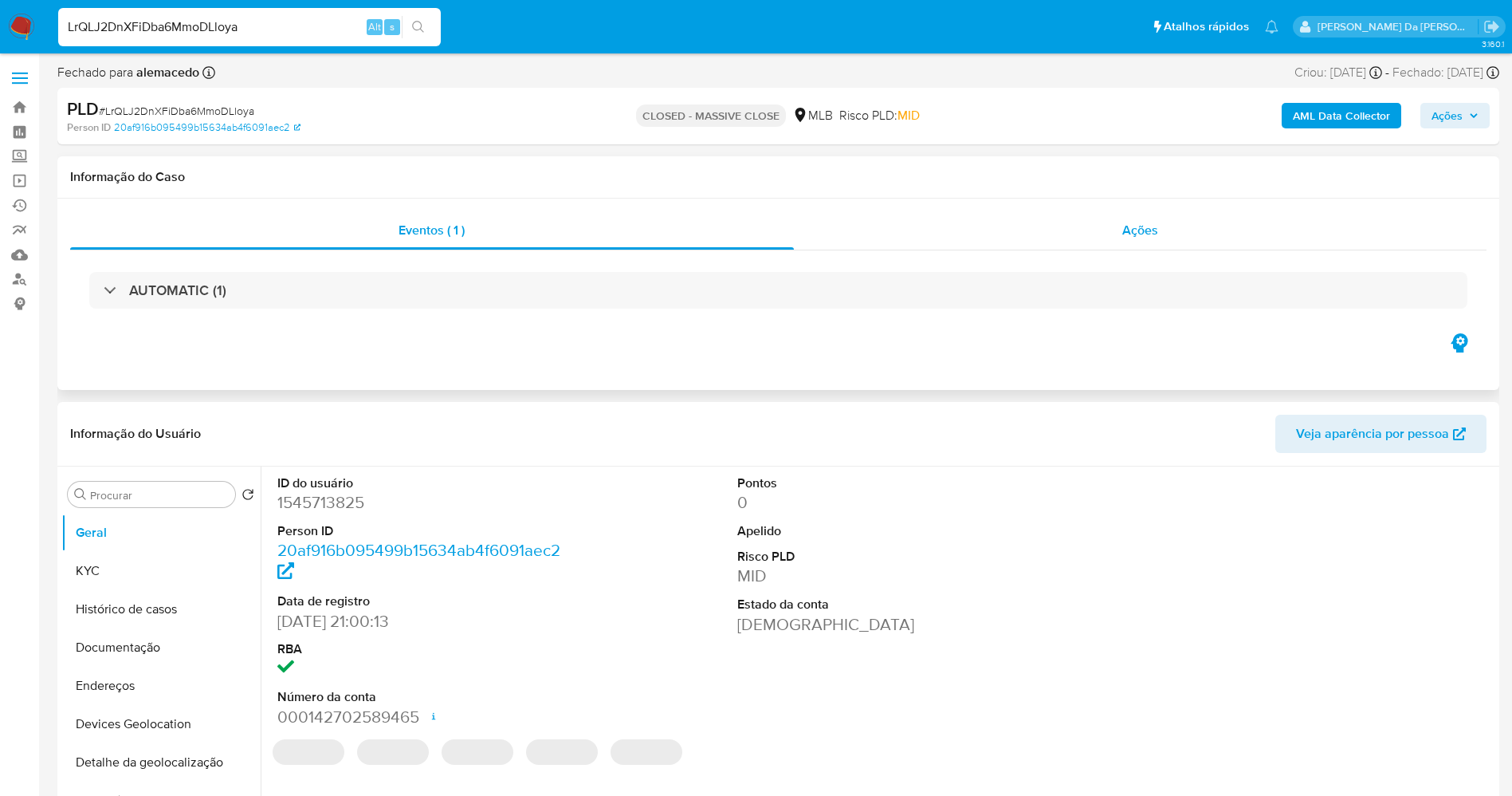
click at [1161, 224] on div "Ações" at bounding box center [1140, 230] width 694 height 38
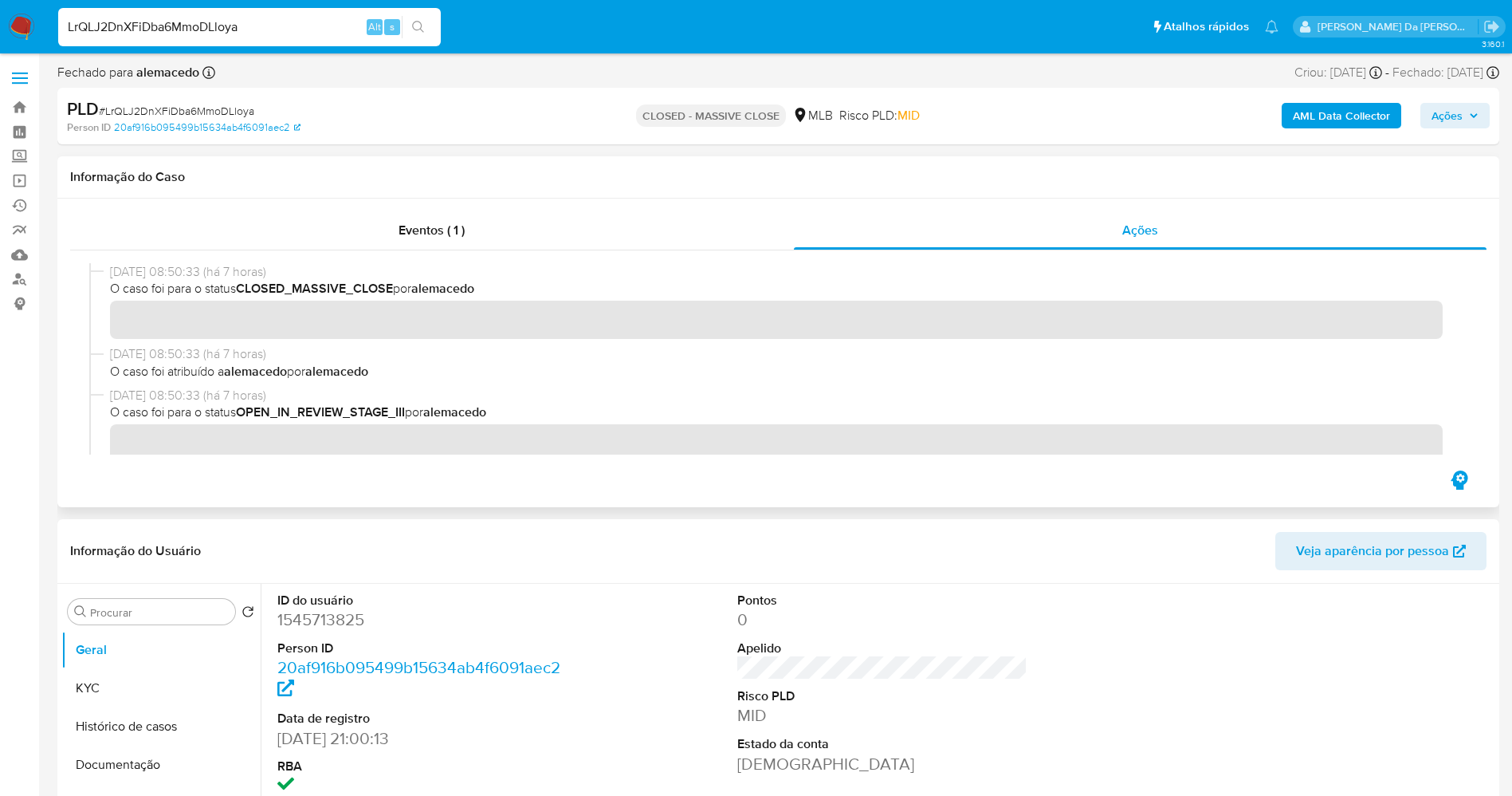
click at [170, 414] on span "O caso foi para o status OPEN_IN_REVIEW_STAGE_III por [PERSON_NAME]" at bounding box center [786, 412] width 1351 height 17
click at [533, 434] on div "[DATE] 08:50:33 (há 7 horas) O caso foi para o status OPEN_IN_REVIEW_STAGE_III …" at bounding box center [786, 424] width 1351 height 76
click at [181, 287] on span "O caso foi para o status CLOSED_MASSIVE_CLOSE por [PERSON_NAME]" at bounding box center [786, 288] width 1351 height 17
drag, startPoint x: 181, startPoint y: 287, endPoint x: 328, endPoint y: 288, distance: 147.0
click at [328, 288] on span "O caso foi para o status CLOSED_MASSIVE_CLOSE por [PERSON_NAME]" at bounding box center [786, 288] width 1351 height 17
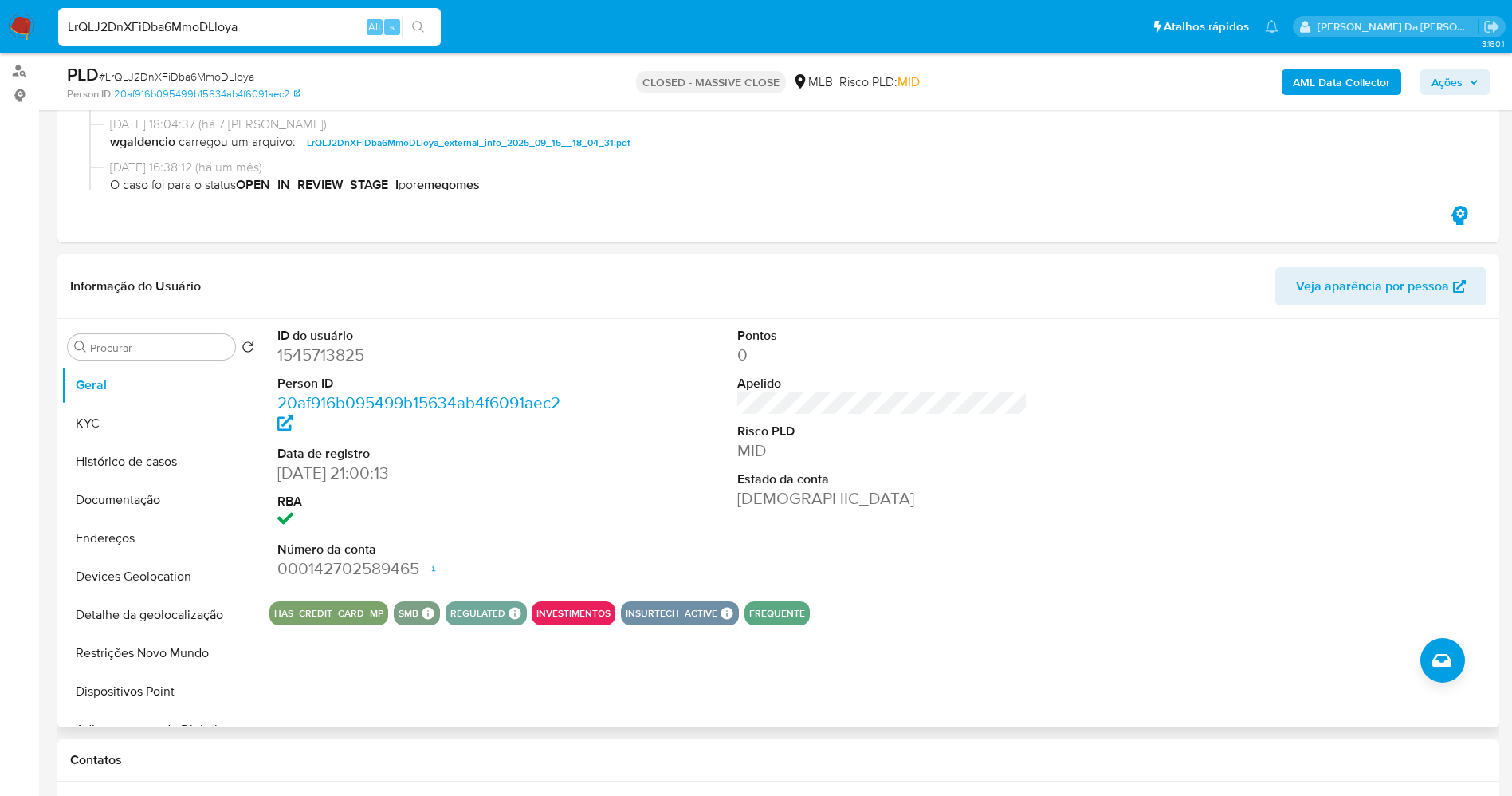
scroll to position [239, 0]
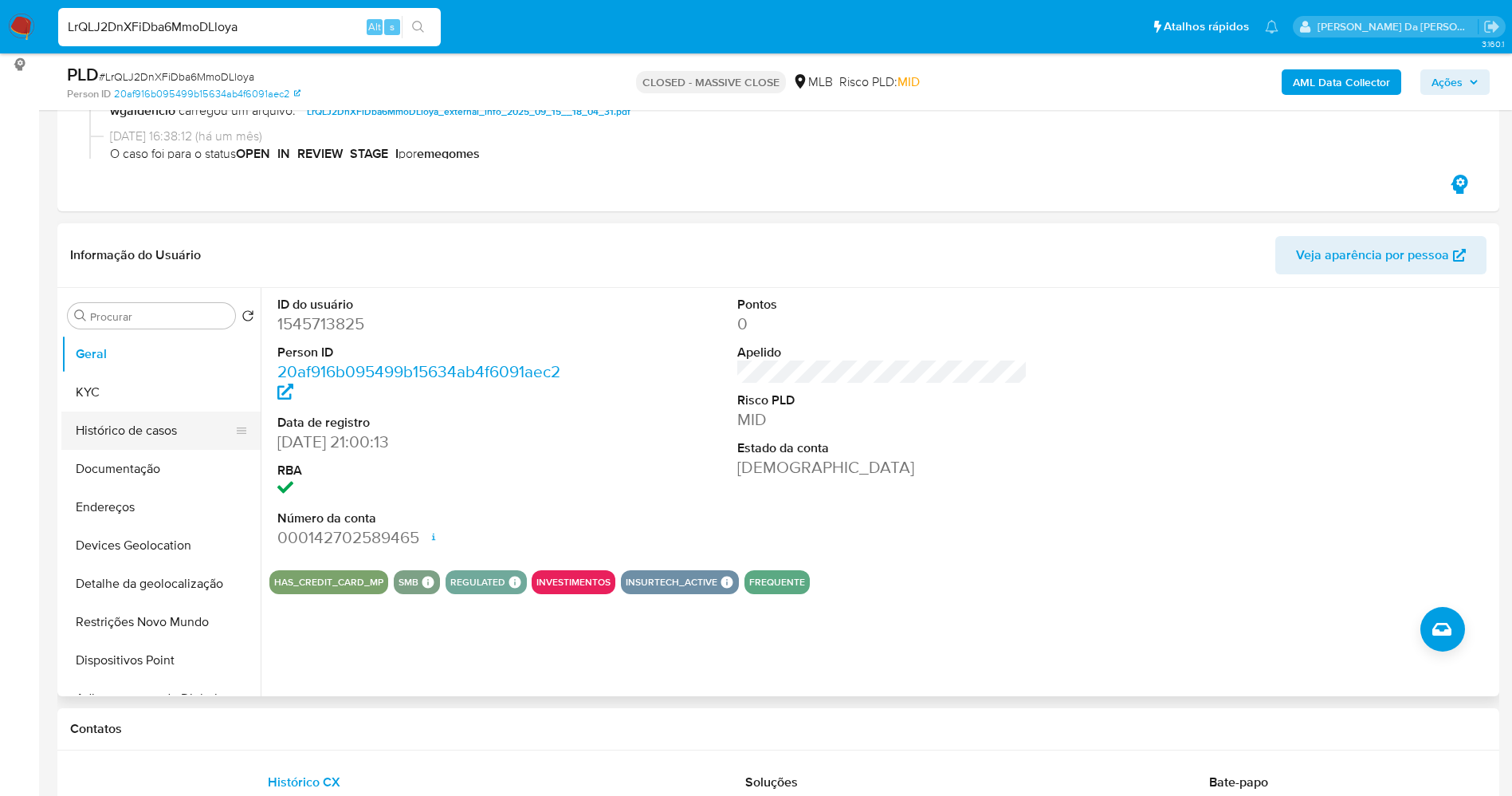
click at [141, 428] on button "Histórico de casos" at bounding box center [154, 431] width 186 height 38
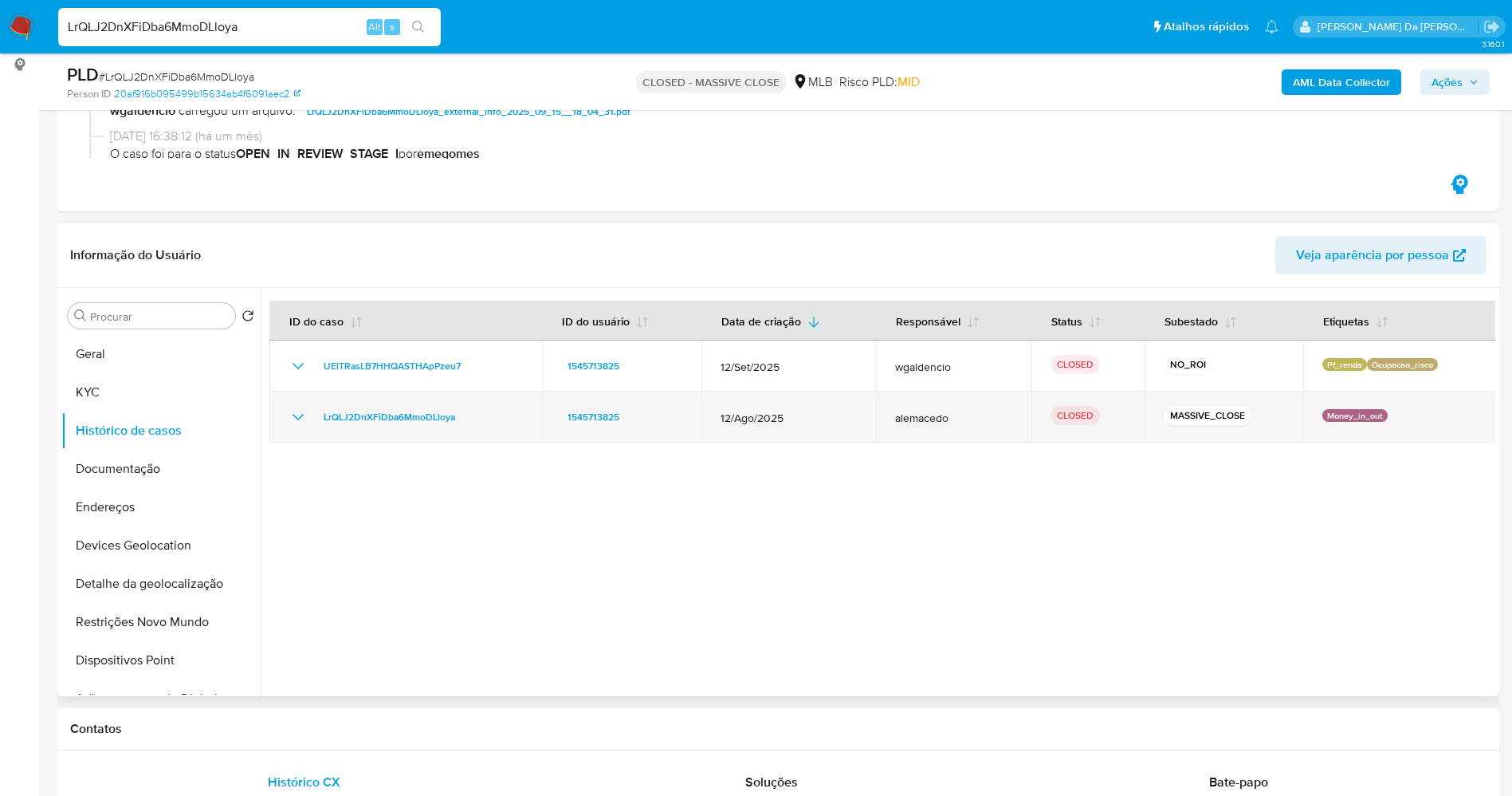
click at [299, 414] on icon "Mostrar/Ocultar" at bounding box center [297, 417] width 19 height 19
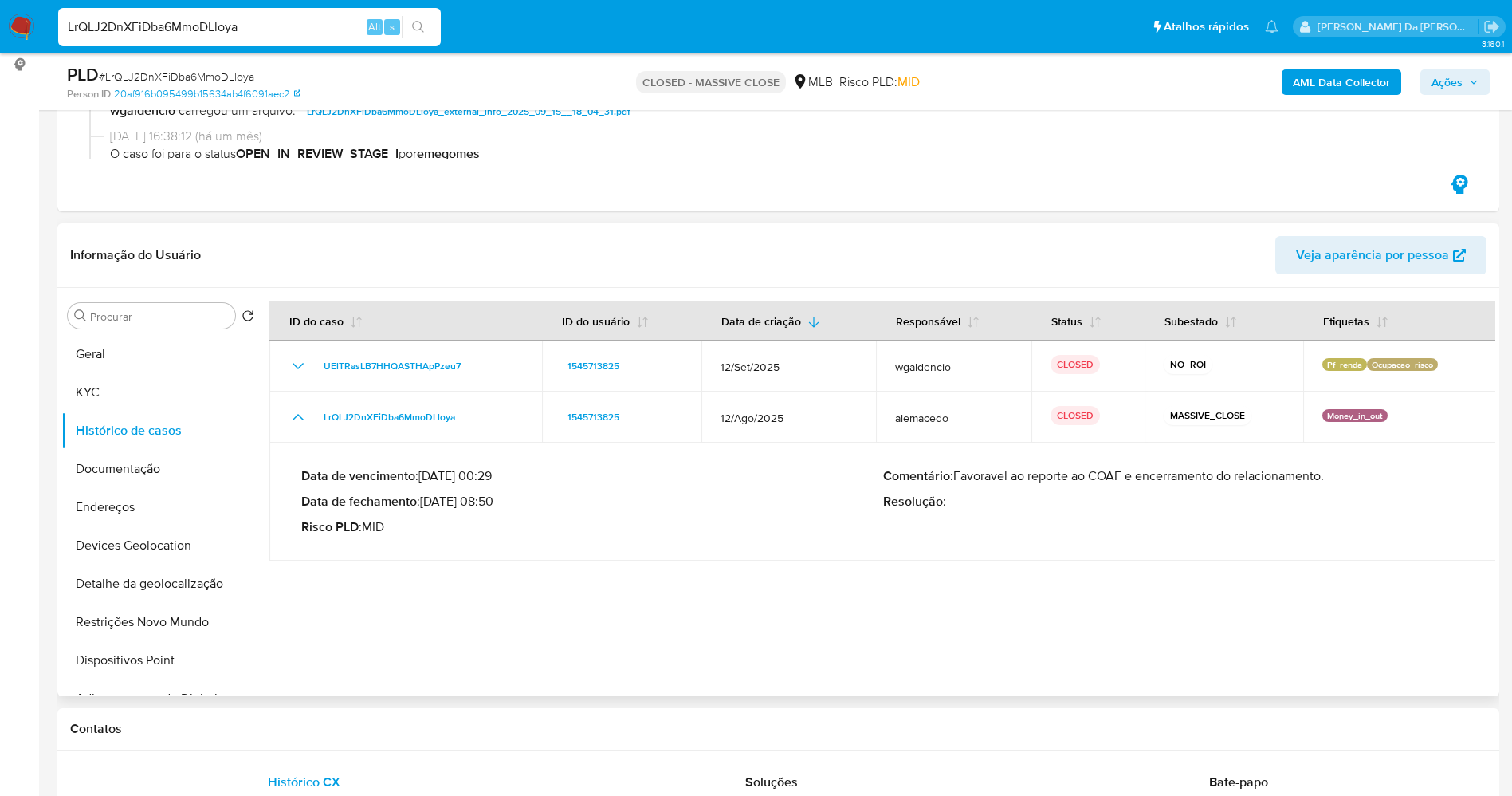
click at [991, 476] on p "Comentário : Favoravel ao reporte ao COAF e encerramento do relacionamento." at bounding box center [1174, 476] width 582 height 16
drag, startPoint x: 991, startPoint y: 476, endPoint x: 1367, endPoint y: 517, distance: 378.2
click at [1367, 517] on div "Comentário : Favoravel ao reporte ao COAF e encerramento do relacionamento. Res…" at bounding box center [1174, 502] width 582 height 67
drag, startPoint x: 1086, startPoint y: 503, endPoint x: 1001, endPoint y: 506, distance: 85.1
click at [1085, 505] on p "Resolução :" at bounding box center [1174, 502] width 582 height 16
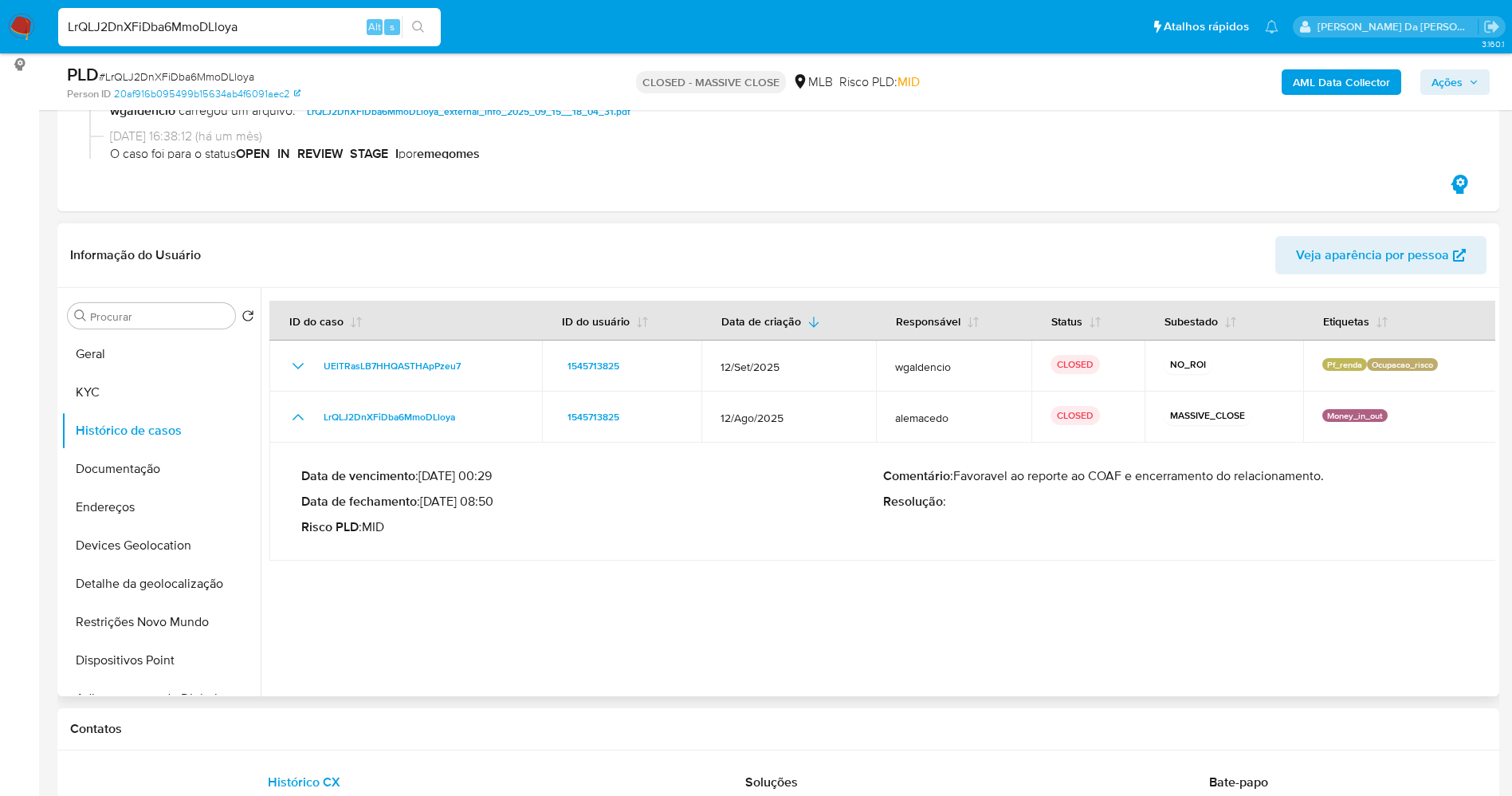
click at [993, 475] on p "Comentário : Favoravel ao reporte ao COAF e encerramento do relacionamento." at bounding box center [1174, 476] width 582 height 16
drag, startPoint x: 993, startPoint y: 475, endPoint x: 1339, endPoint y: 480, distance: 346.0
click at [1339, 480] on p "Comentário : Favoravel ao reporte ao COAF e encerramento do relacionamento." at bounding box center [1174, 476] width 582 height 16
